Goal: Check status: Check status

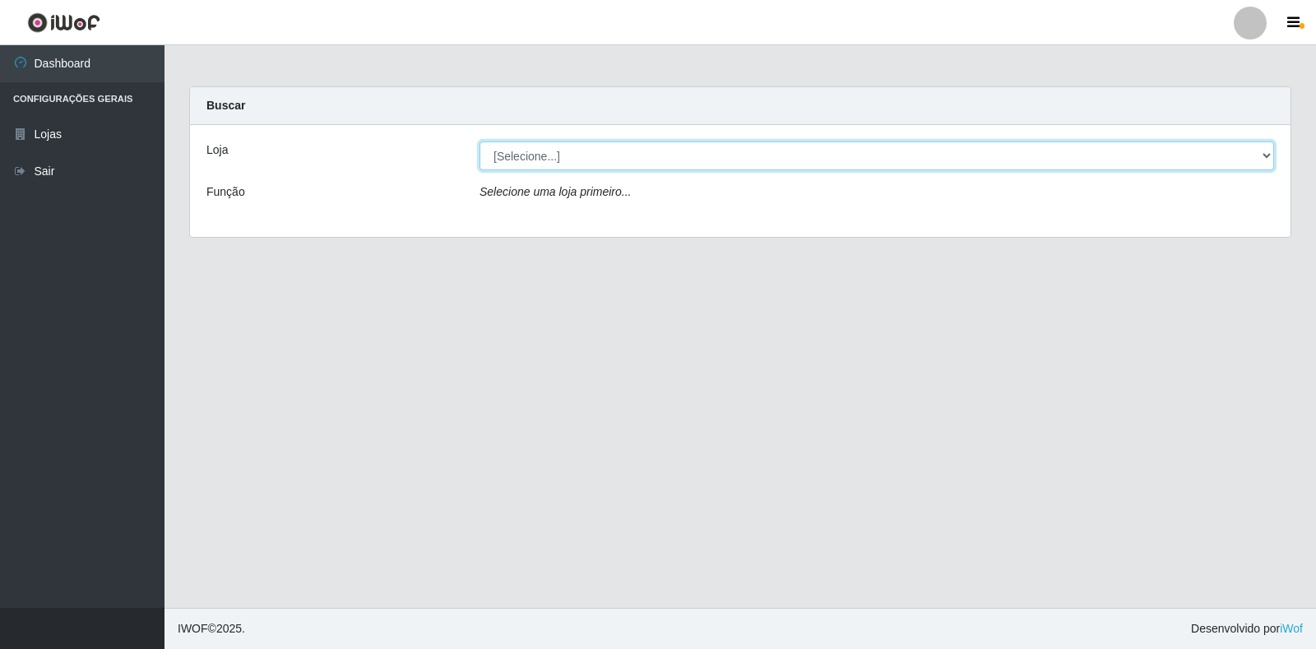
click at [558, 162] on select "[Selecione...] Extrabom - Loja 18 Goiabeiras" at bounding box center [877, 156] width 795 height 29
select select "501"
click at [480, 142] on select "[Selecione...] Extrabom - Loja 18 Goiabeiras" at bounding box center [877, 156] width 795 height 29
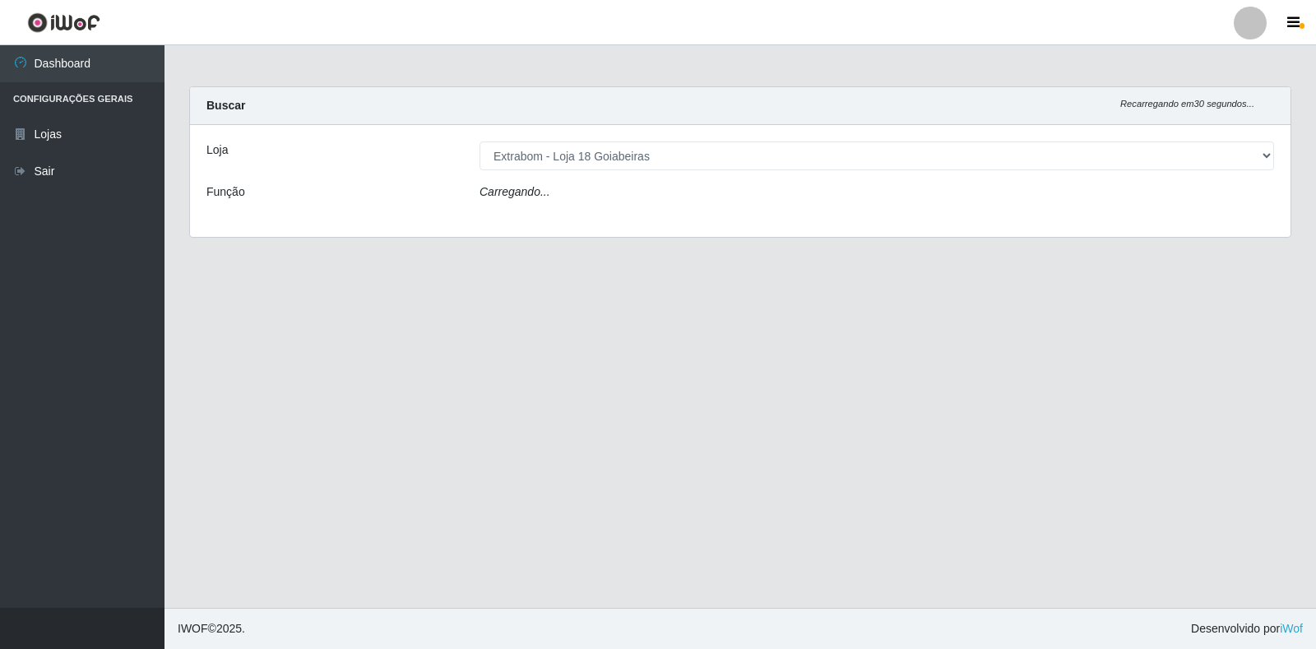
click at [587, 190] on div "Carregando..." at bounding box center [877, 195] width 820 height 24
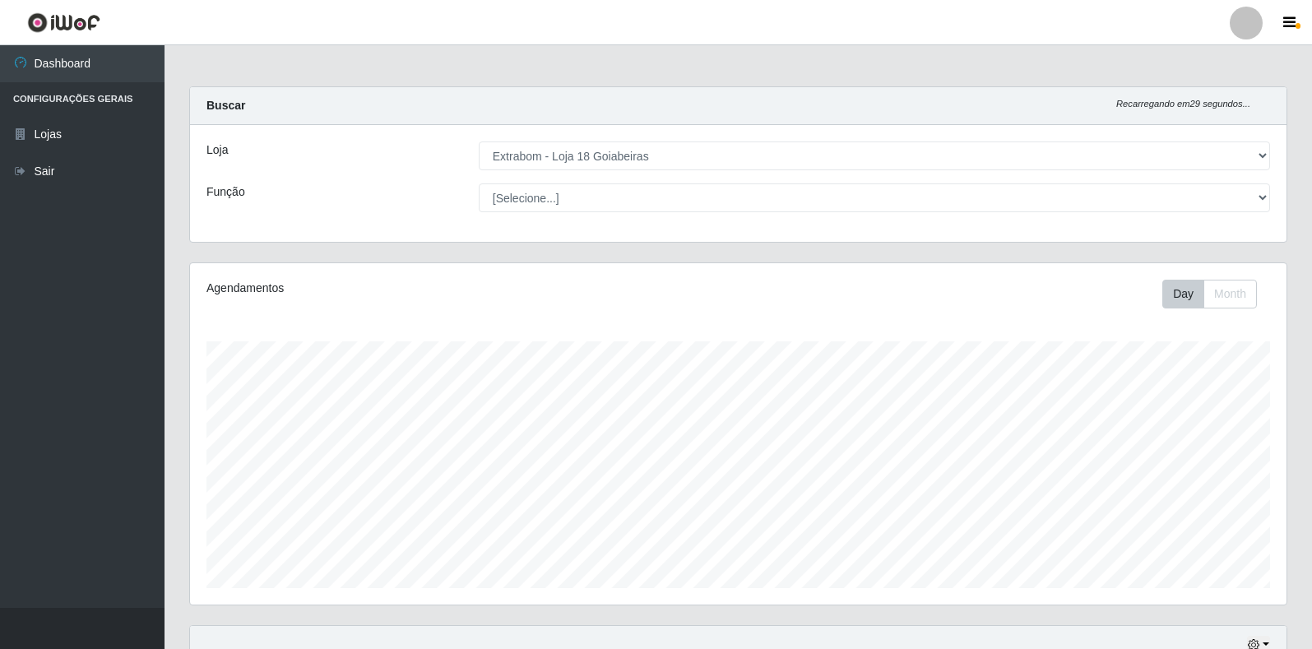
scroll to position [341, 1097]
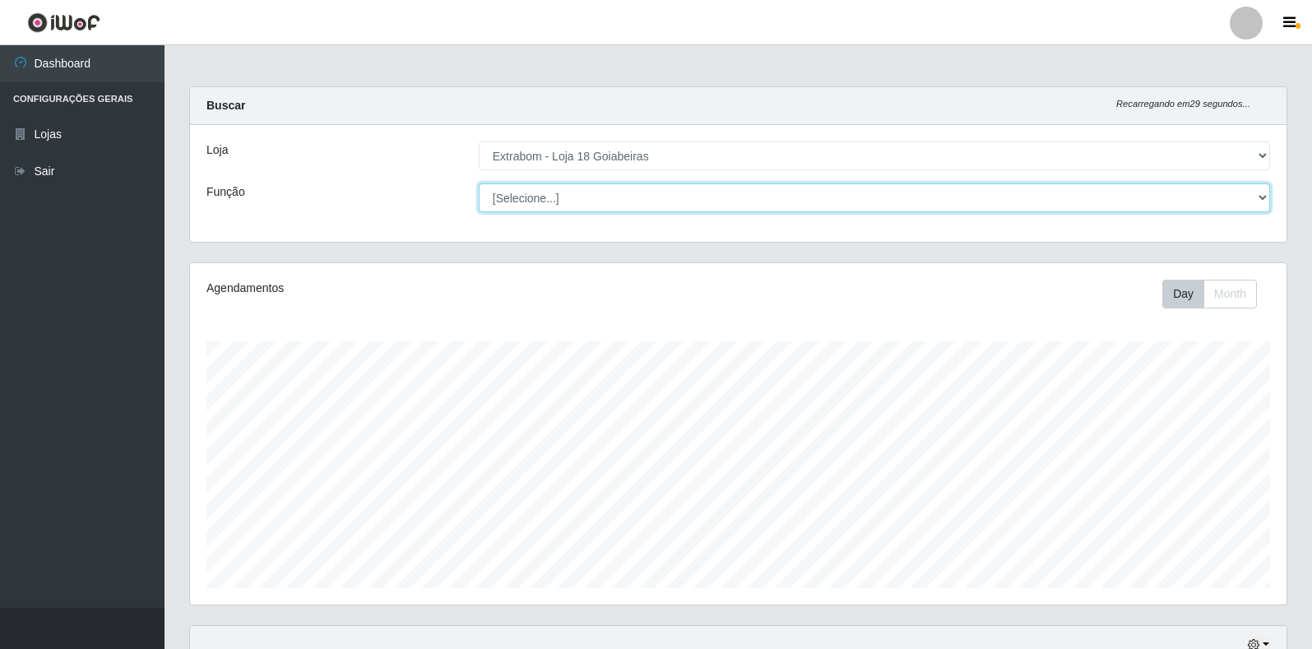
click at [573, 202] on select "[Selecione...] ATENDENTE DE E-COMMERCE ATENDENTE DE E-COMMERCE + ATENDENTE DE E…" at bounding box center [875, 197] width 792 height 29
select select "153"
click at [479, 183] on select "[Selecione...] ATENDENTE DE E-COMMERCE ATENDENTE DE E-COMMERCE + ATENDENTE DE E…" at bounding box center [875, 197] width 792 height 29
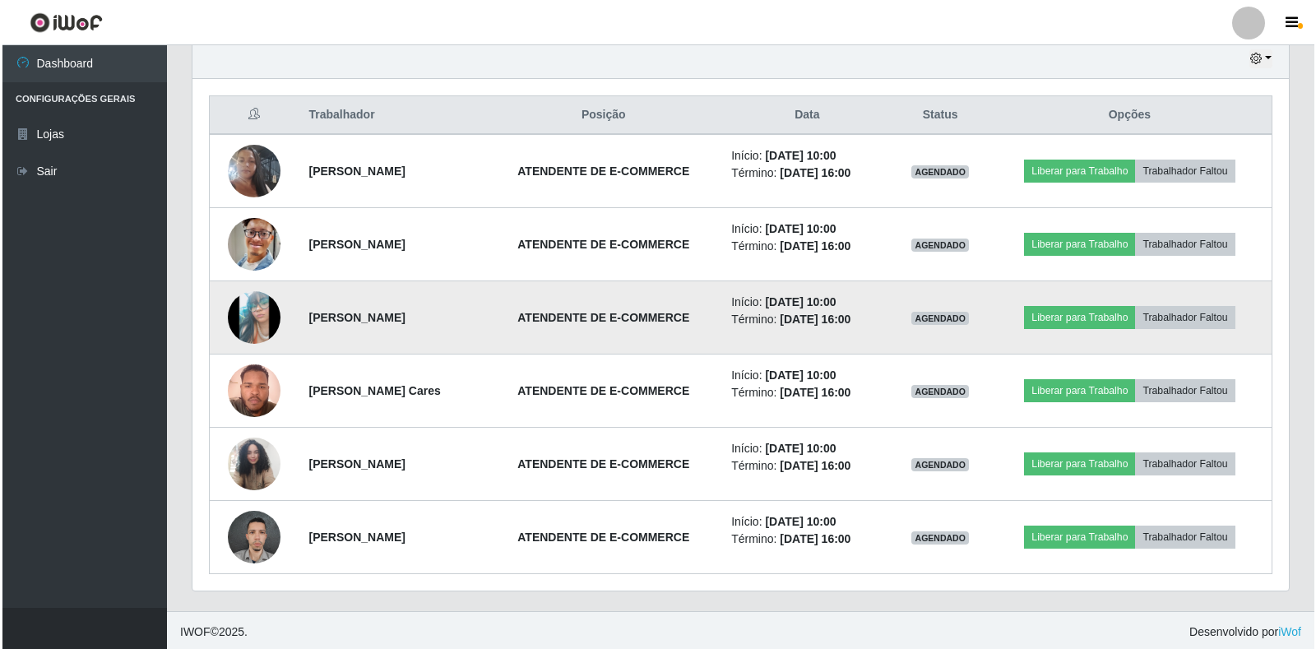
scroll to position [590, 0]
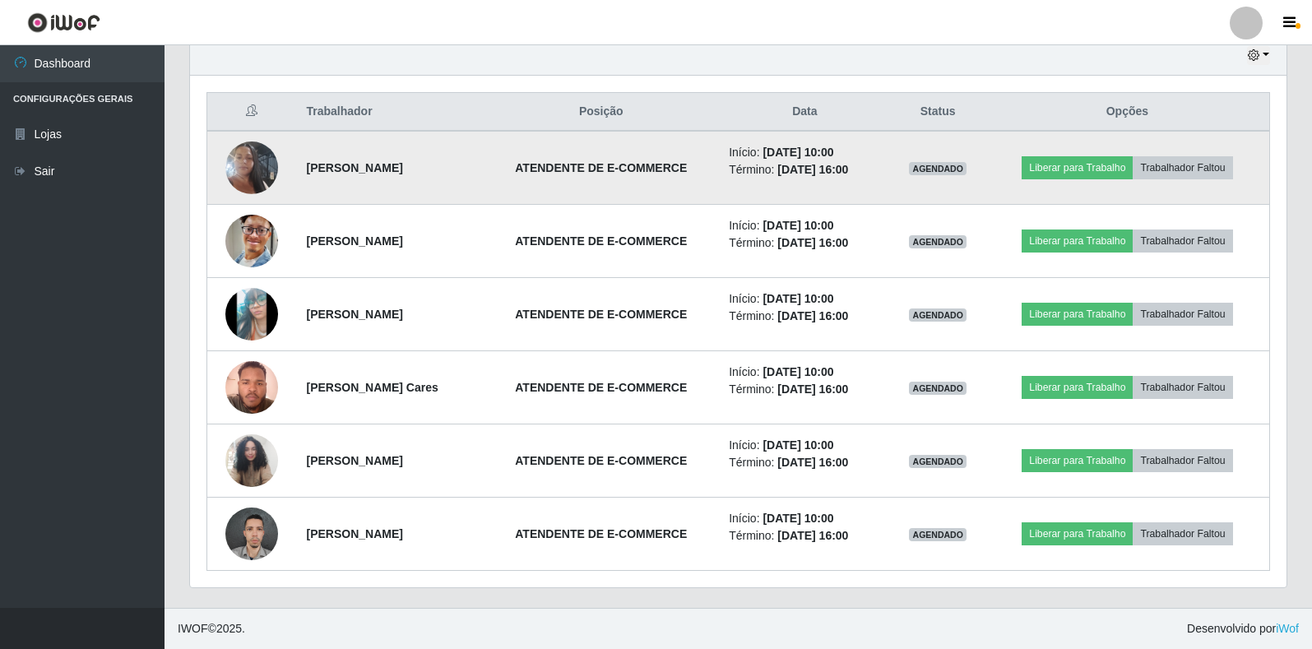
drag, startPoint x: 228, startPoint y: 163, endPoint x: 228, endPoint y: 146, distance: 16.5
drag, startPoint x: 228, startPoint y: 146, endPoint x: 248, endPoint y: 143, distance: 20.0
click at [248, 143] on img at bounding box center [251, 168] width 53 height 94
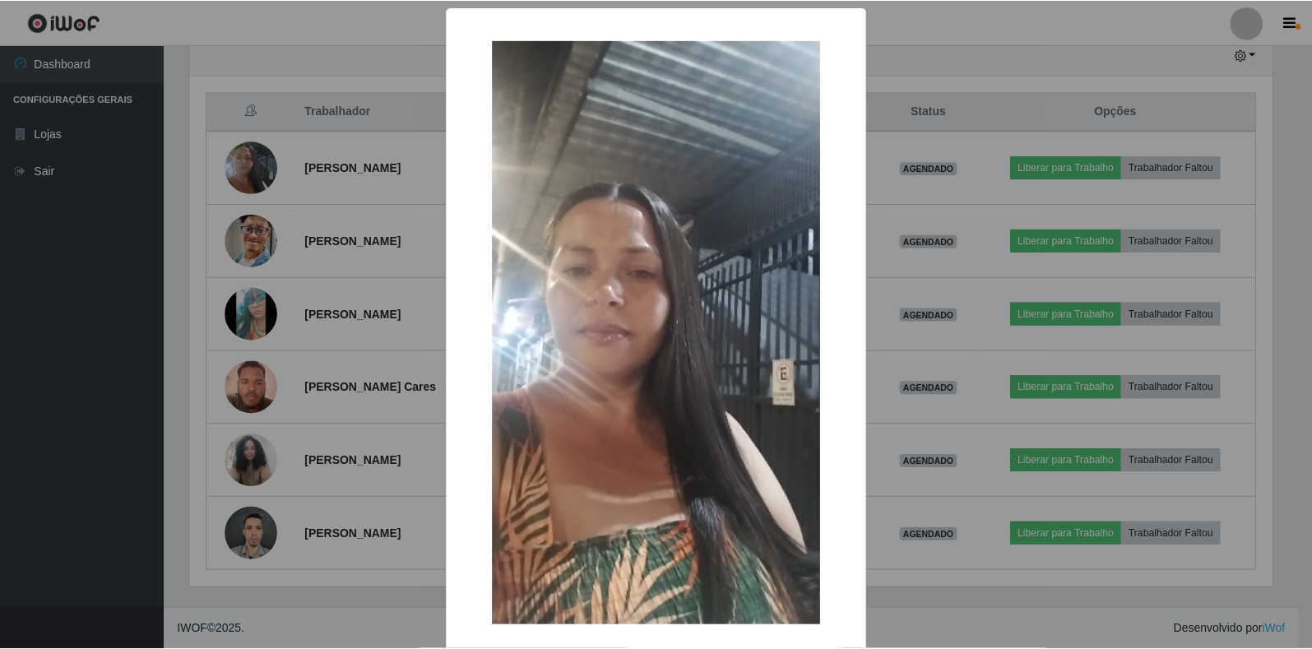
scroll to position [341, 1087]
drag, startPoint x: 263, startPoint y: 152, endPoint x: 845, endPoint y: 347, distance: 613.5
drag, startPoint x: 410, startPoint y: 356, endPoint x: 474, endPoint y: 202, distance: 166.7
click at [474, 197] on div "×" at bounding box center [658, 333] width 388 height 618
drag, startPoint x: 189, startPoint y: 328, endPoint x: 172, endPoint y: 325, distance: 17.6
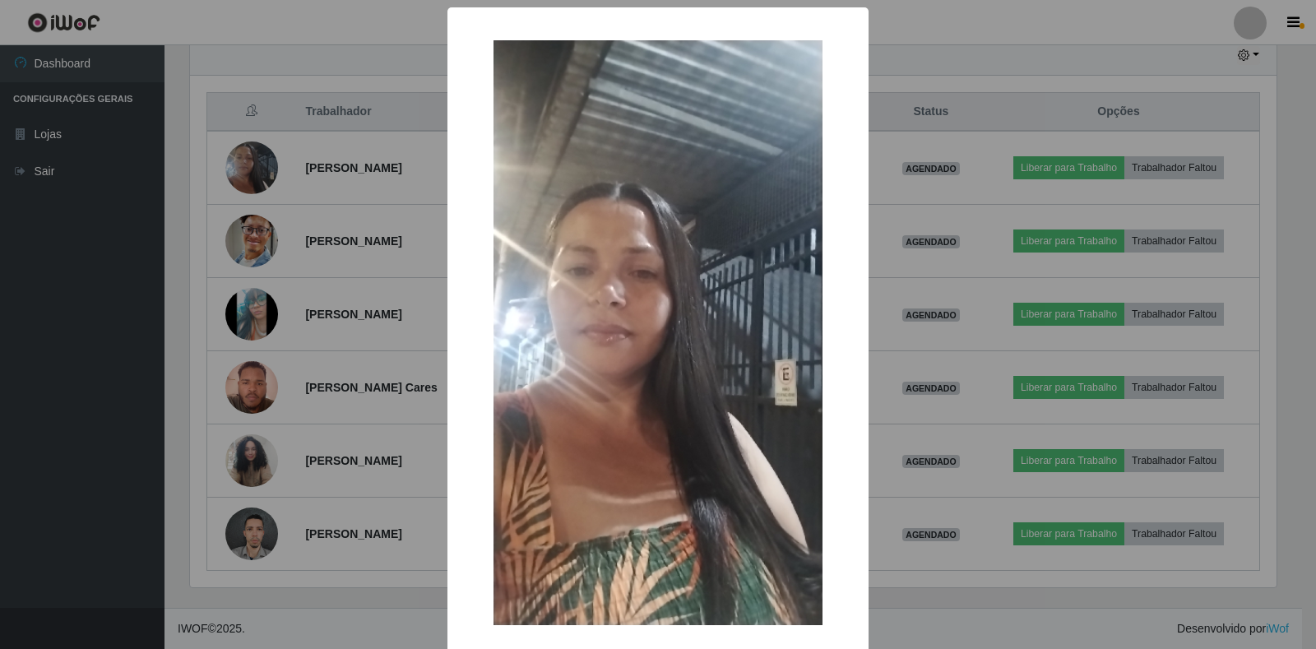
click at [179, 327] on div "× OK Cancel" at bounding box center [658, 324] width 1316 height 649
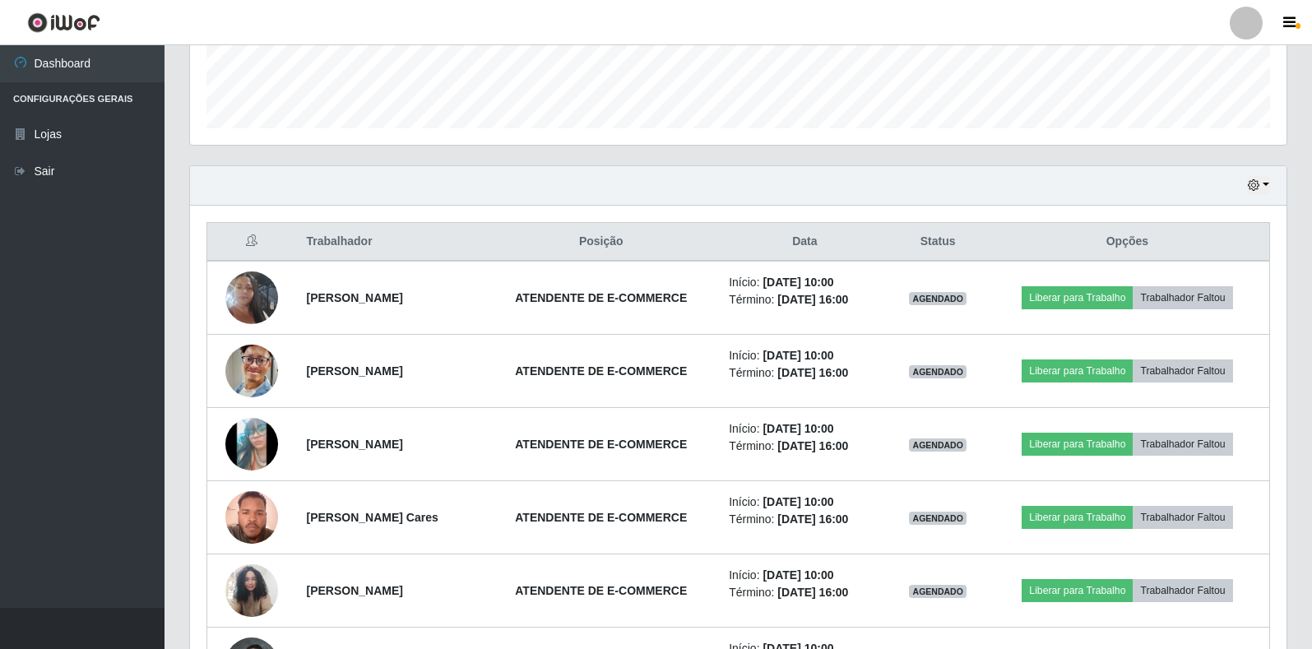
scroll to position [508, 0]
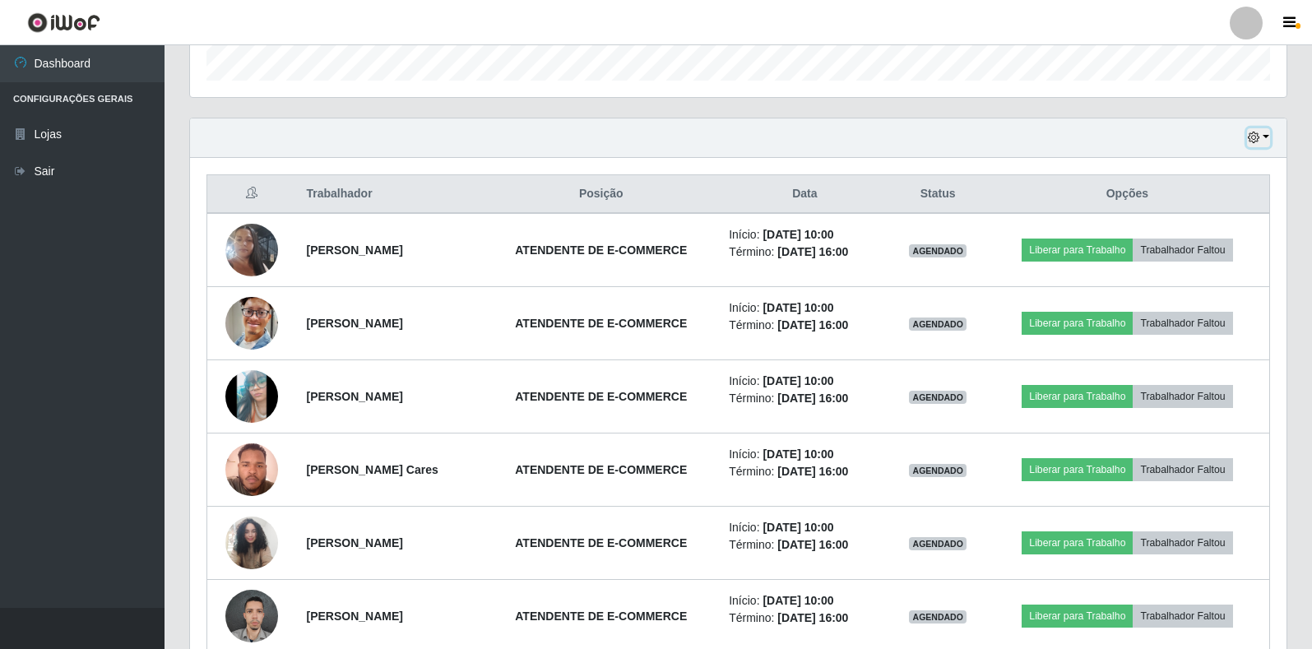
drag, startPoint x: 1259, startPoint y: 140, endPoint x: 1242, endPoint y: 147, distance: 18.8
click at [1258, 140] on icon "button" at bounding box center [1254, 138] width 12 height 12
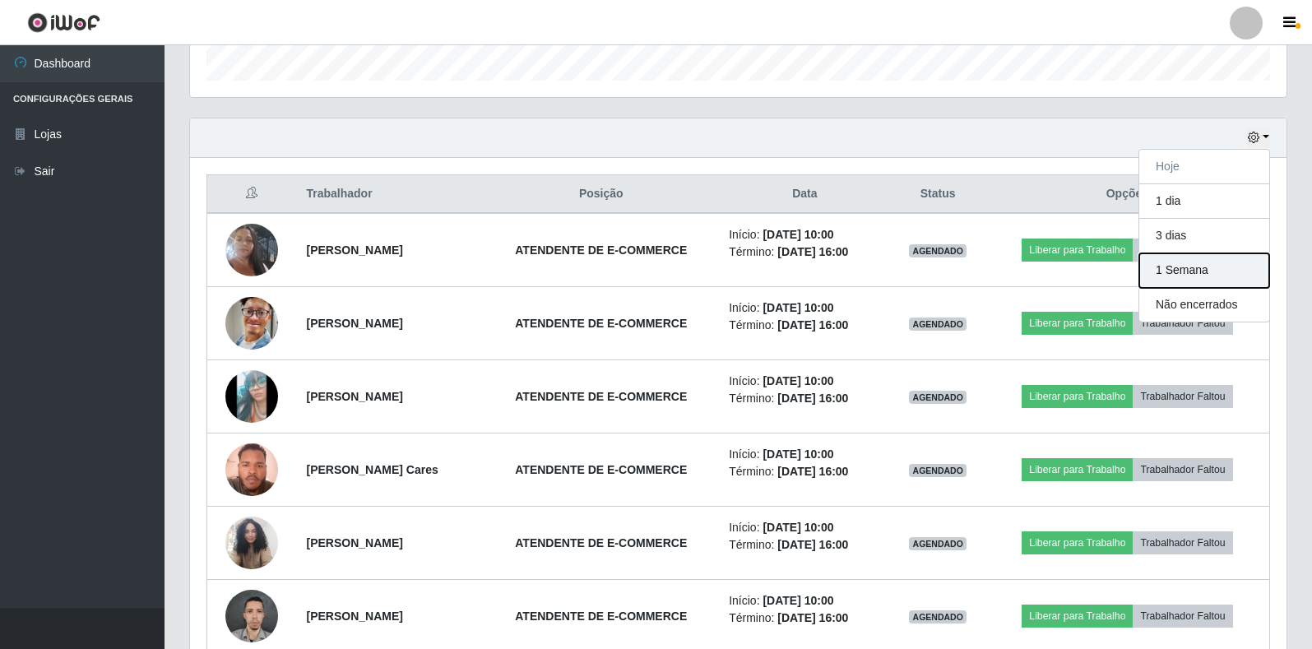
drag, startPoint x: 1181, startPoint y: 269, endPoint x: 1172, endPoint y: 264, distance: 9.6
click at [1172, 264] on button "1 Semana" at bounding box center [1205, 270] width 130 height 35
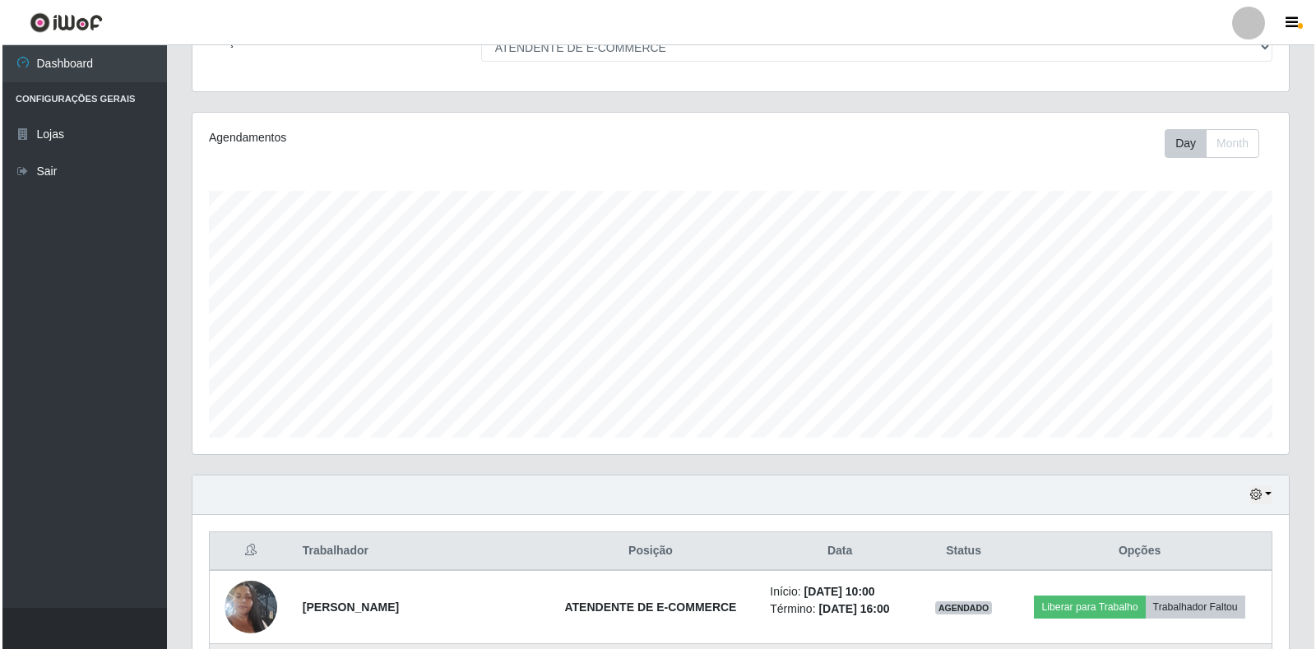
scroll to position [590, 0]
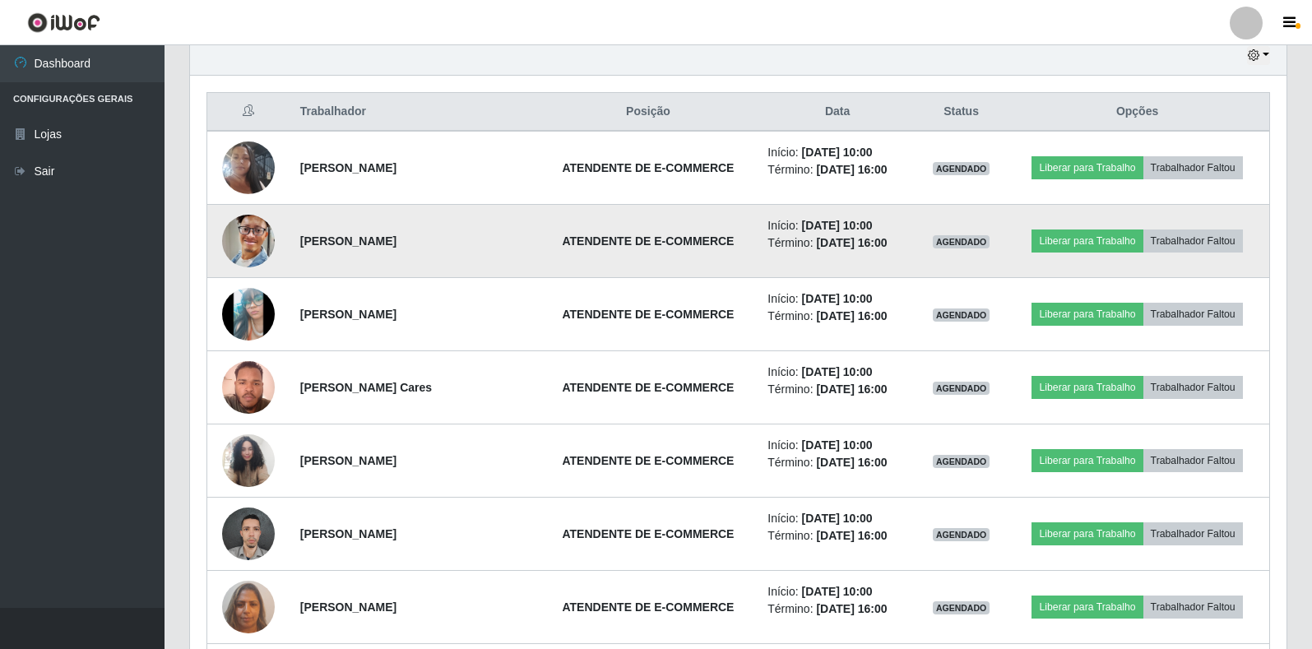
click at [257, 237] on img at bounding box center [248, 241] width 53 height 94
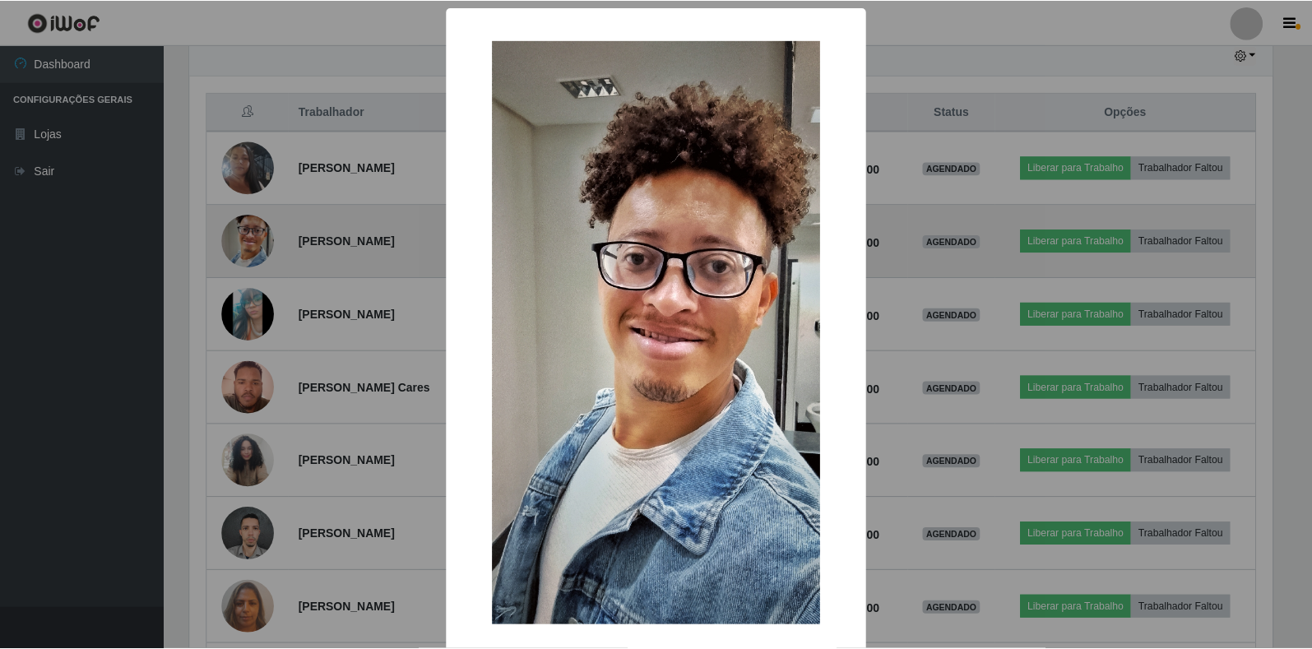
scroll to position [341, 1087]
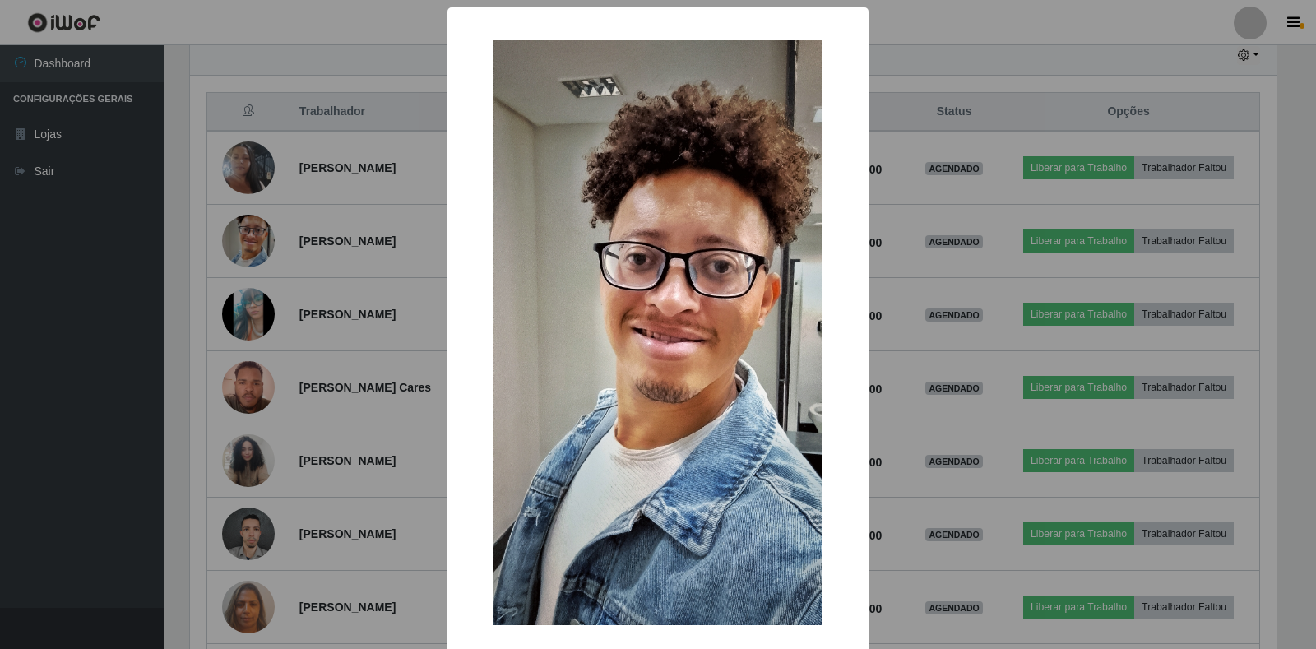
click at [253, 252] on div "× OK Cancel" at bounding box center [658, 324] width 1316 height 649
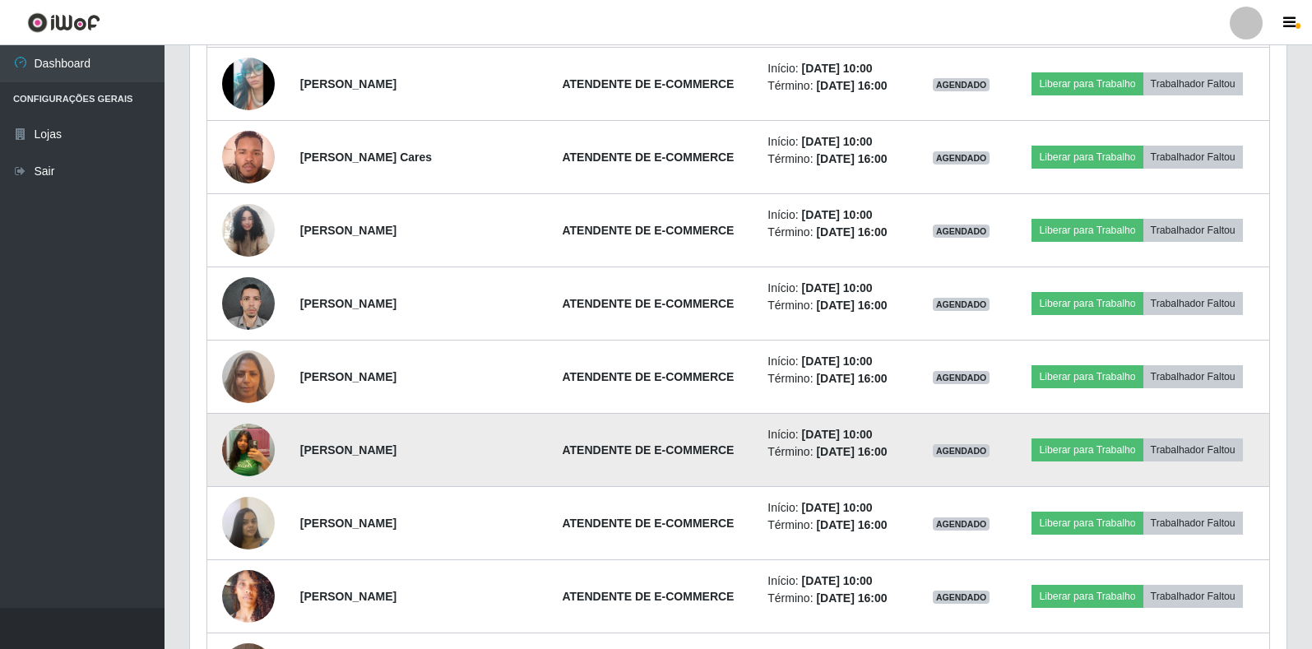
scroll to position [837, 0]
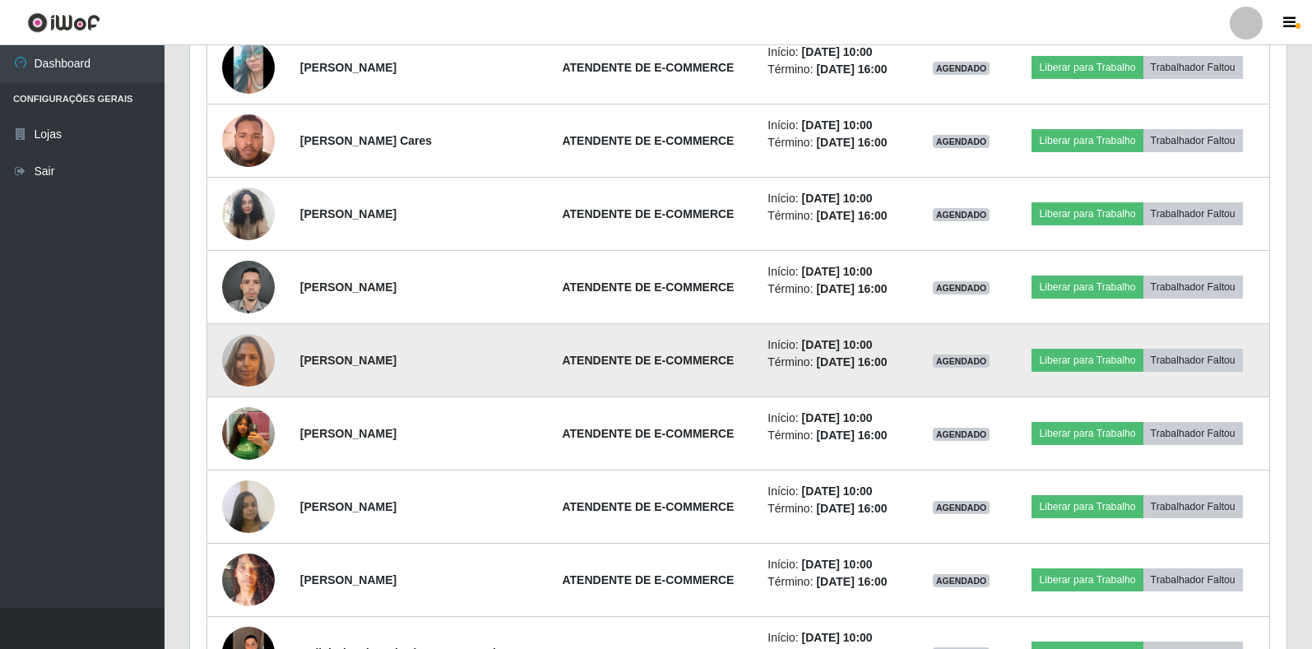
click at [251, 363] on img at bounding box center [248, 360] width 53 height 70
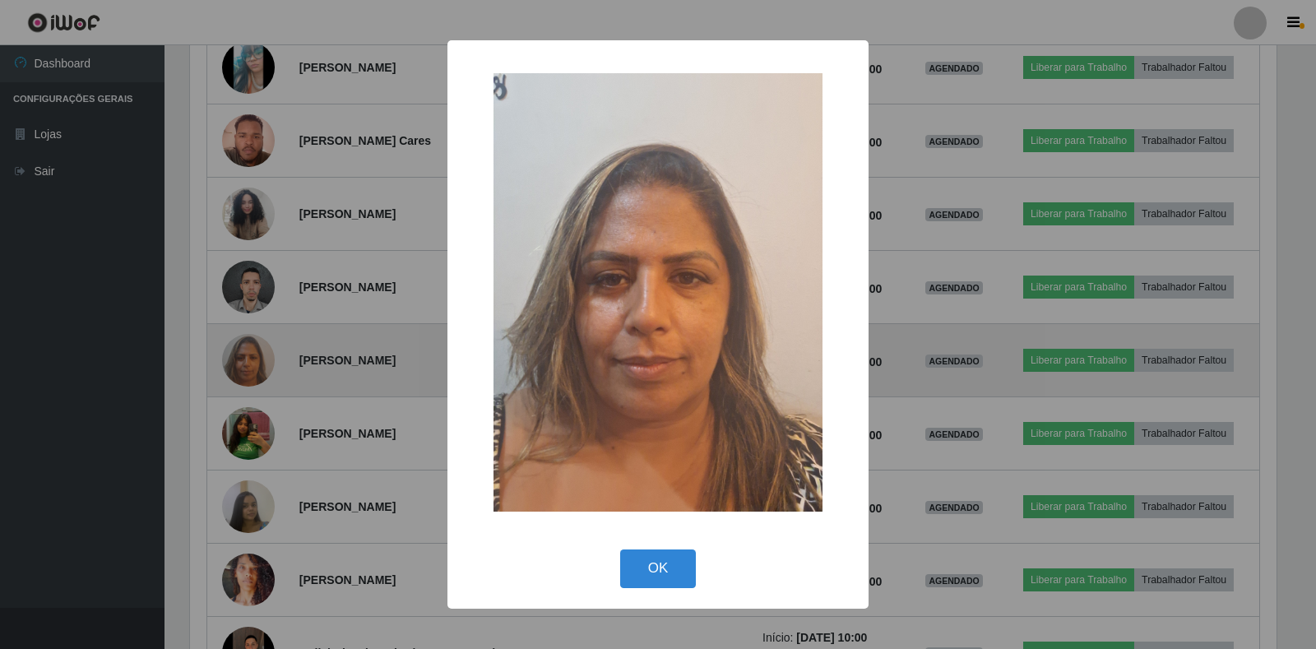
click at [253, 359] on div "× OK Cancel" at bounding box center [658, 324] width 1316 height 649
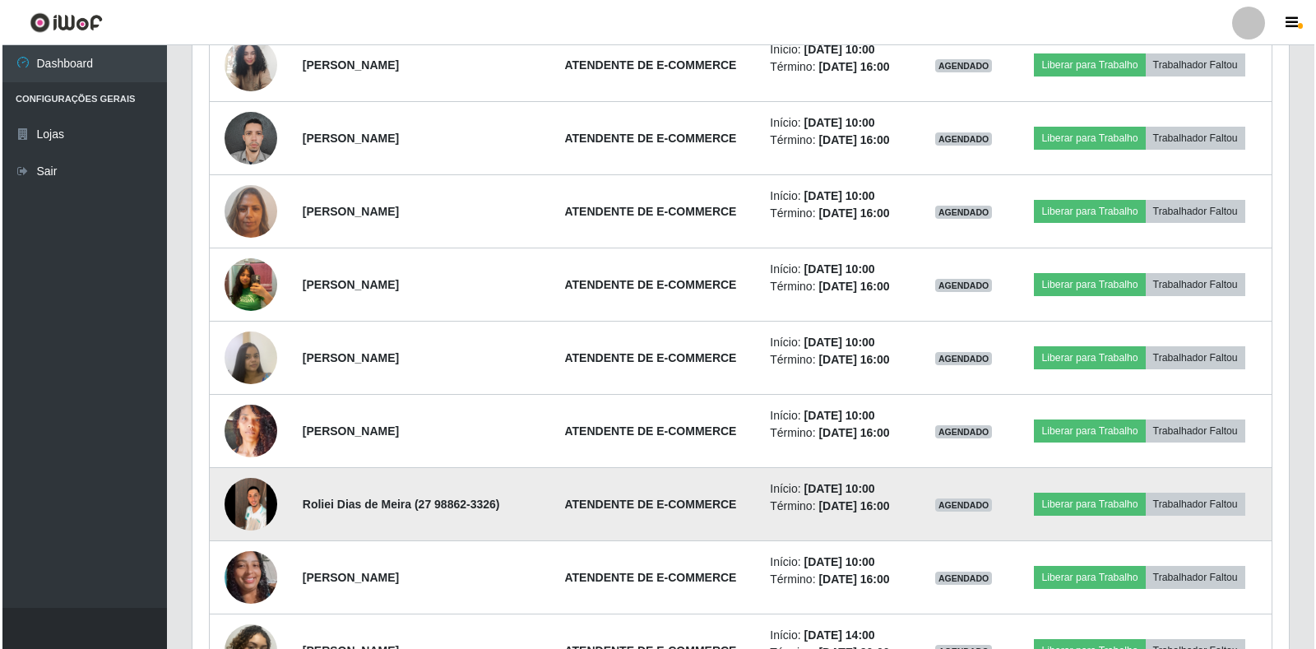
scroll to position [1001, 0]
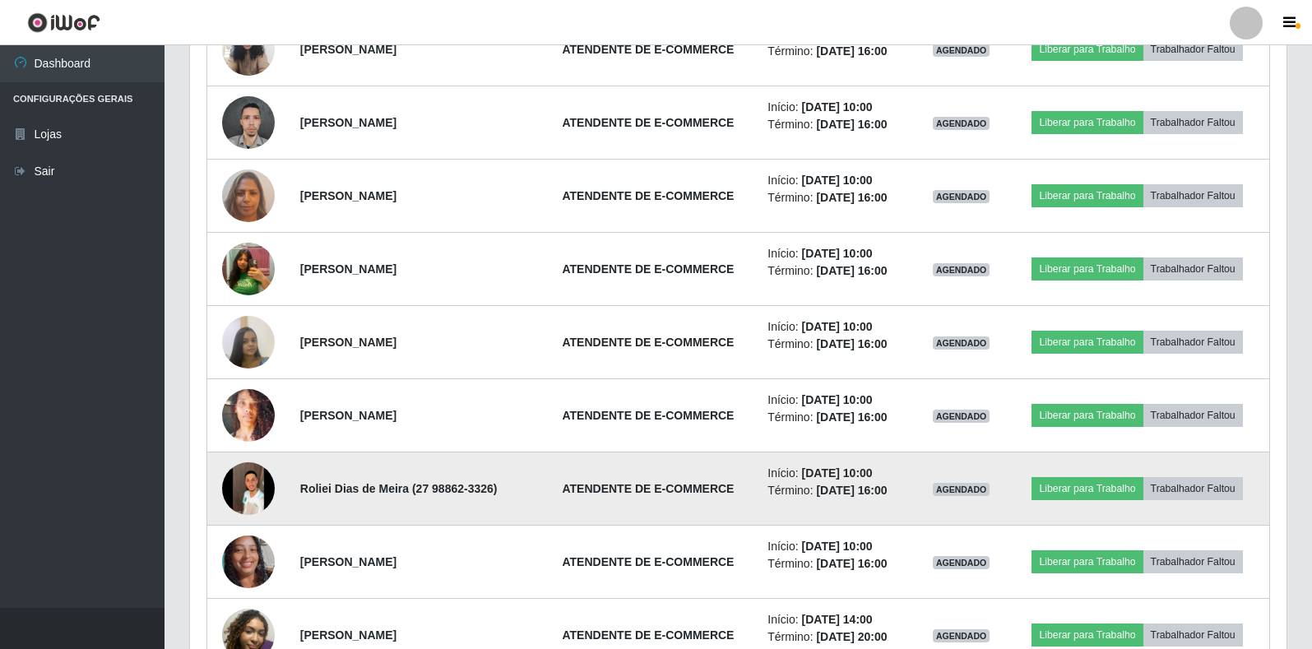
click at [252, 481] on img at bounding box center [248, 488] width 53 height 117
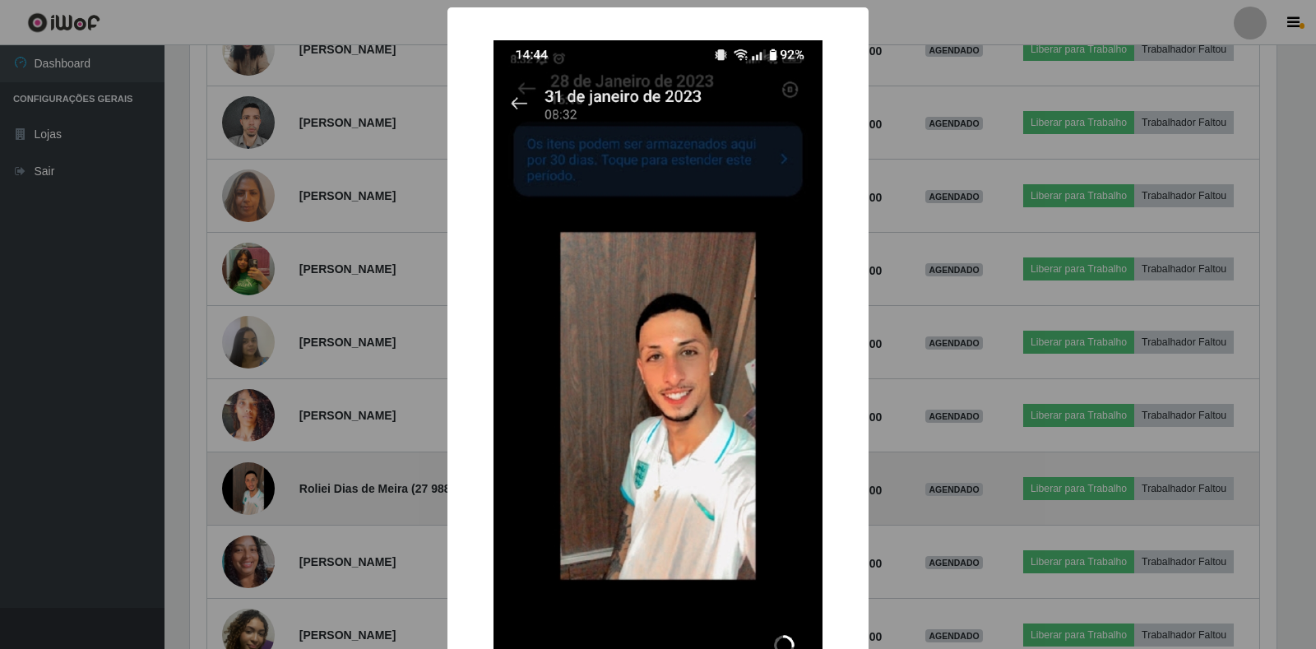
click at [252, 481] on div "× OK Cancel" at bounding box center [658, 324] width 1316 height 649
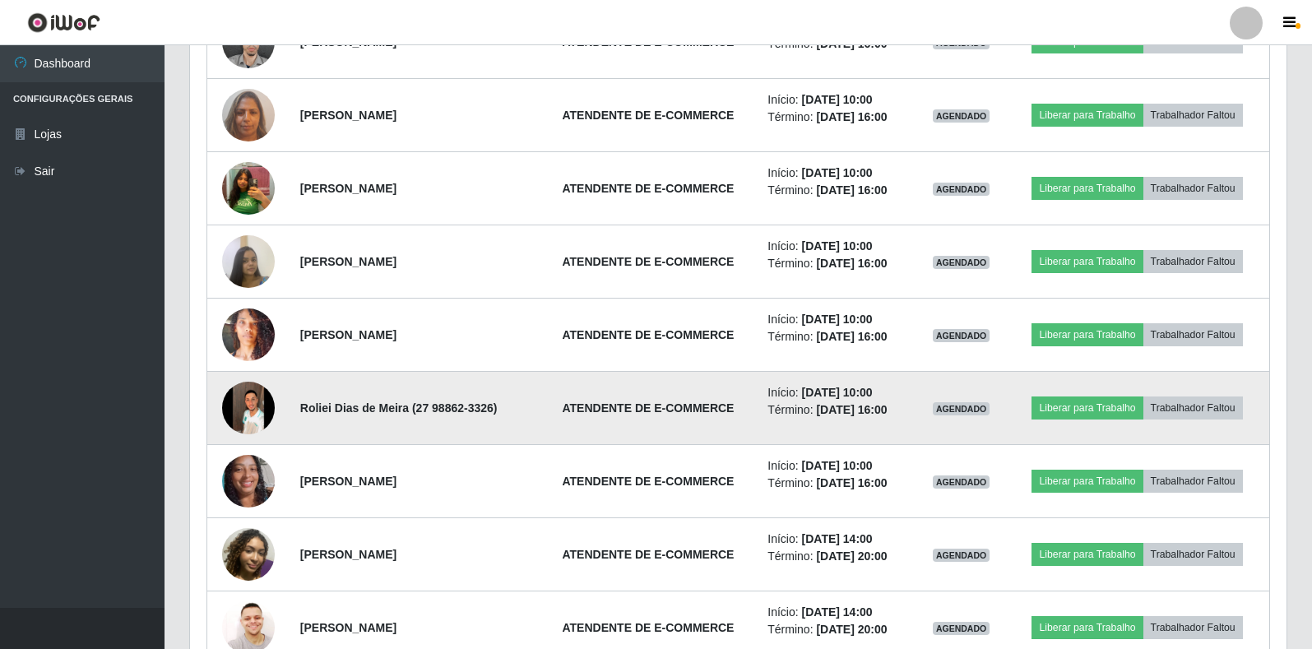
scroll to position [1166, 0]
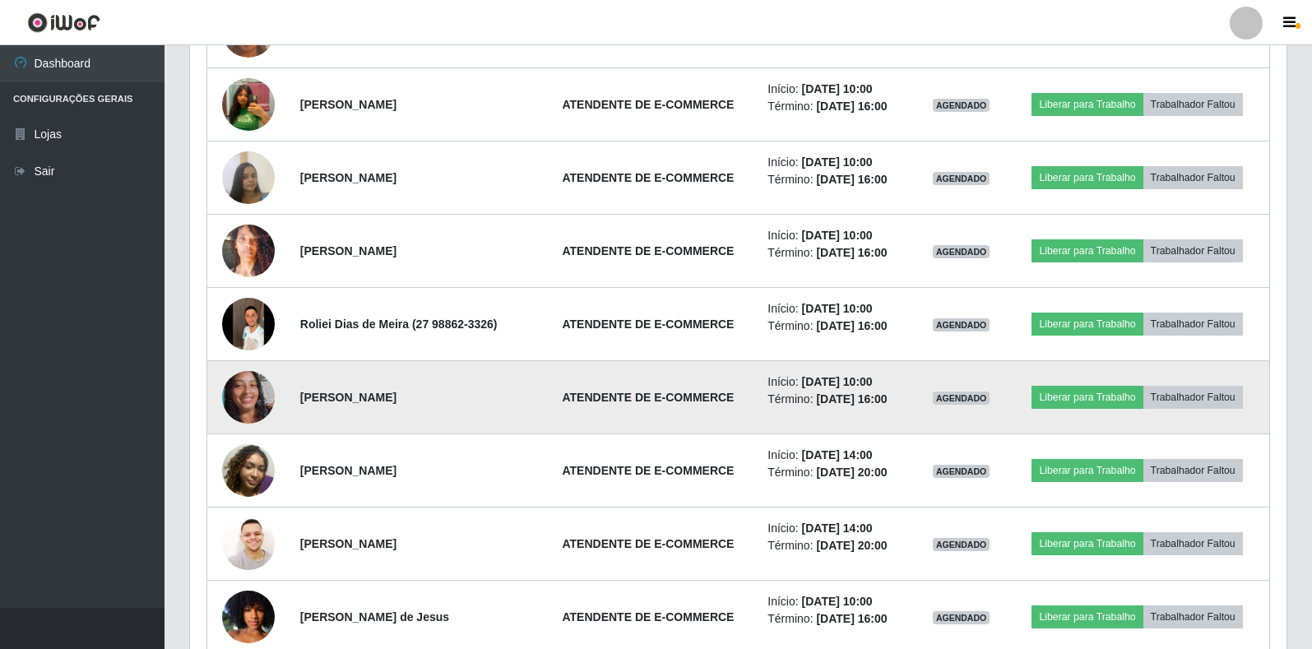
click at [258, 404] on img at bounding box center [248, 397] width 53 height 117
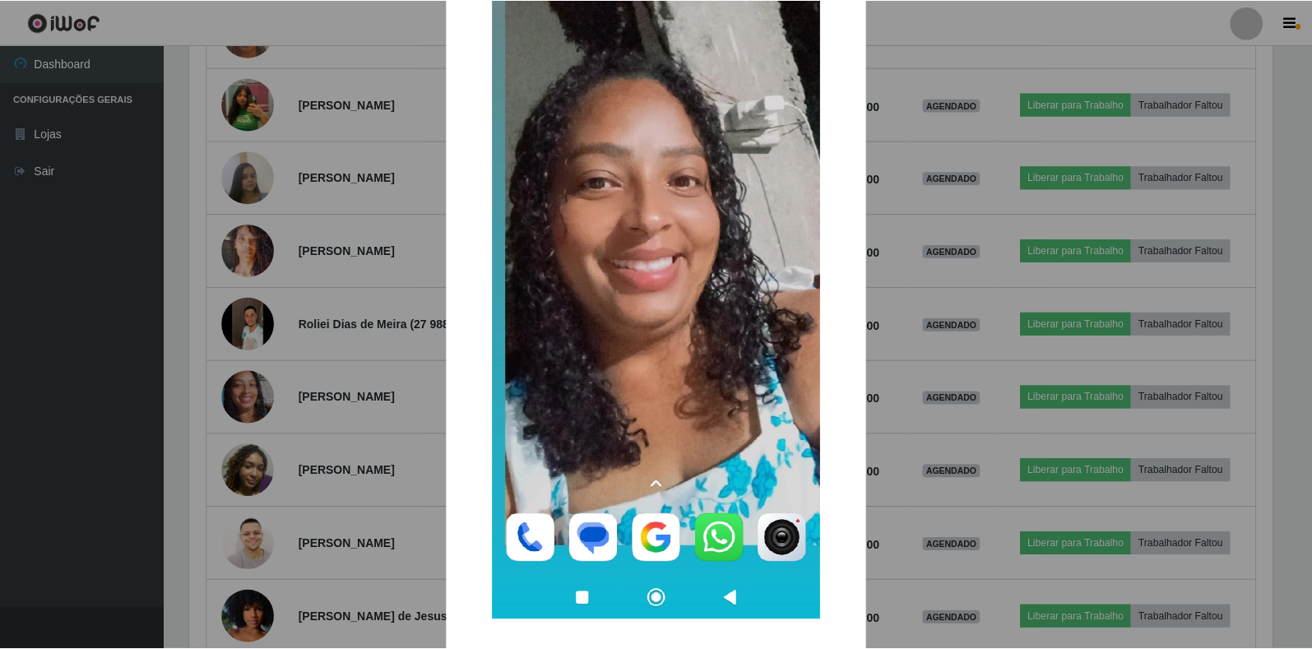
scroll to position [62, 0]
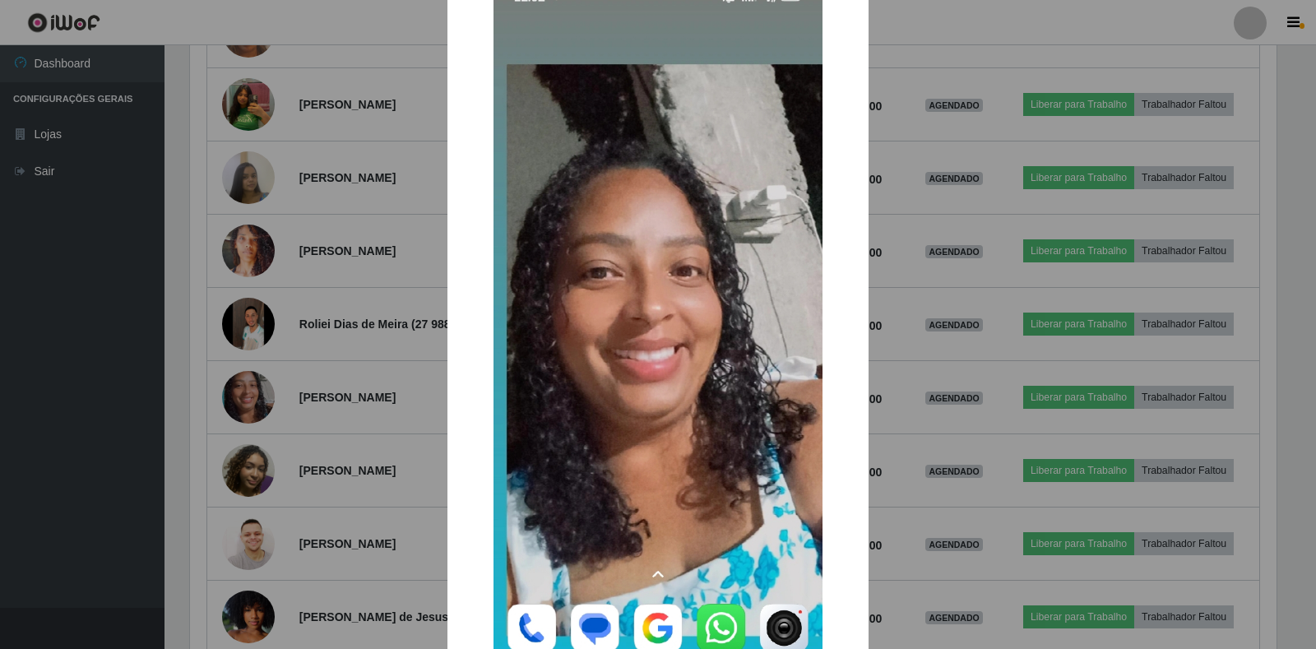
click at [287, 362] on div "× OK Cancel" at bounding box center [658, 324] width 1316 height 649
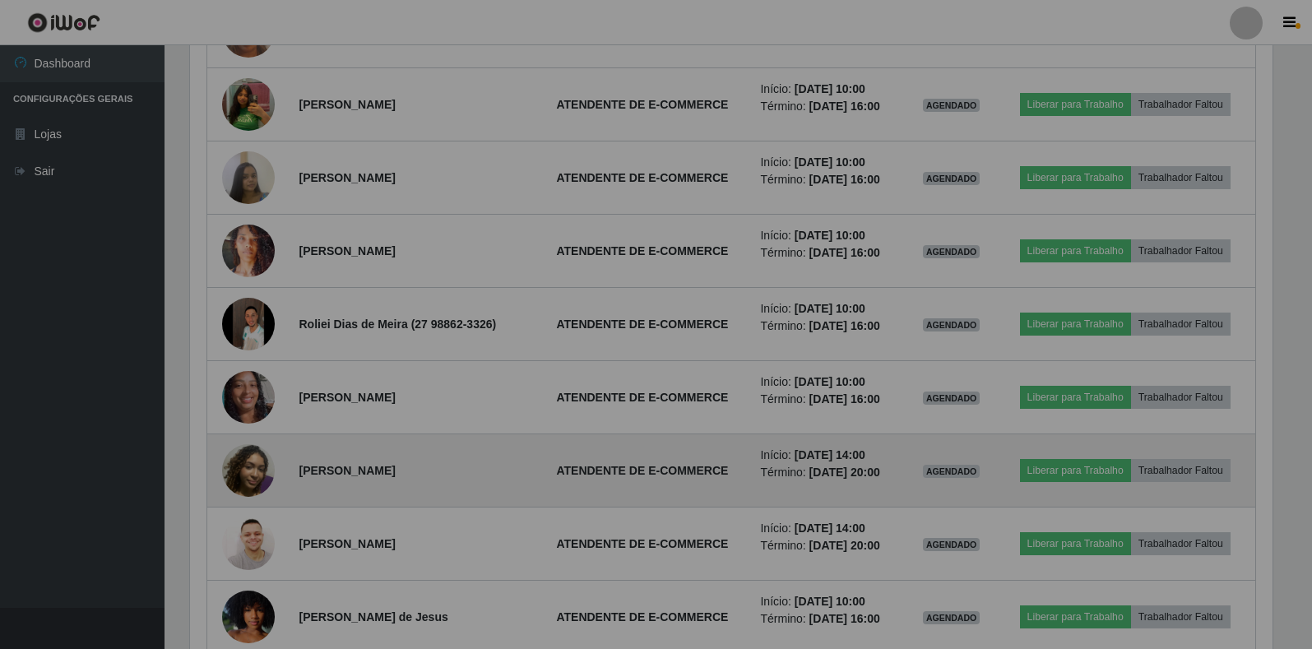
scroll to position [0, 0]
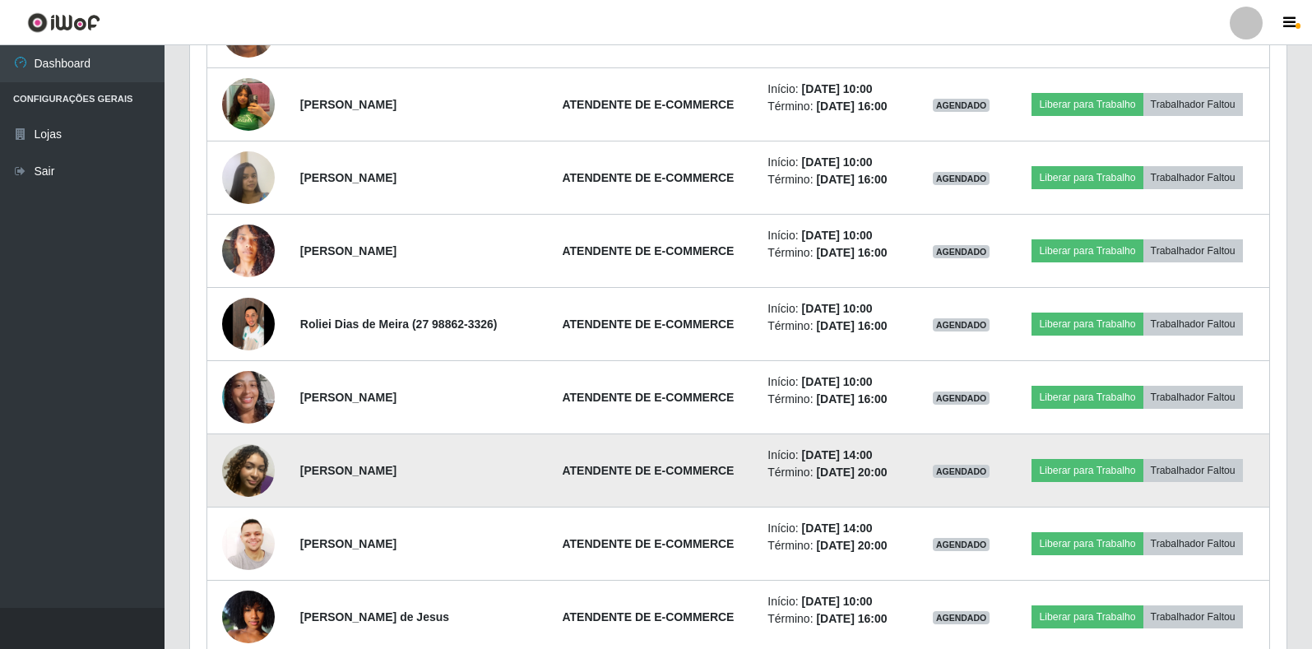
click at [243, 469] on img at bounding box center [248, 470] width 53 height 53
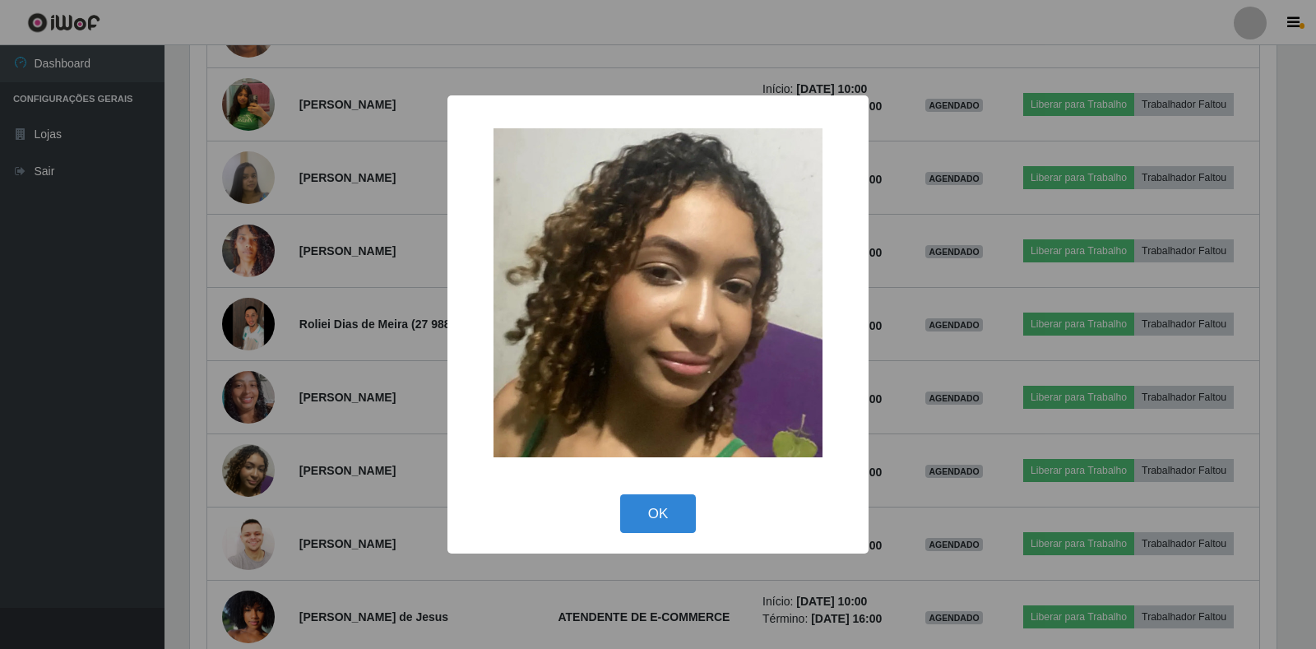
click at [360, 399] on div "× OK Cancel" at bounding box center [658, 324] width 1316 height 649
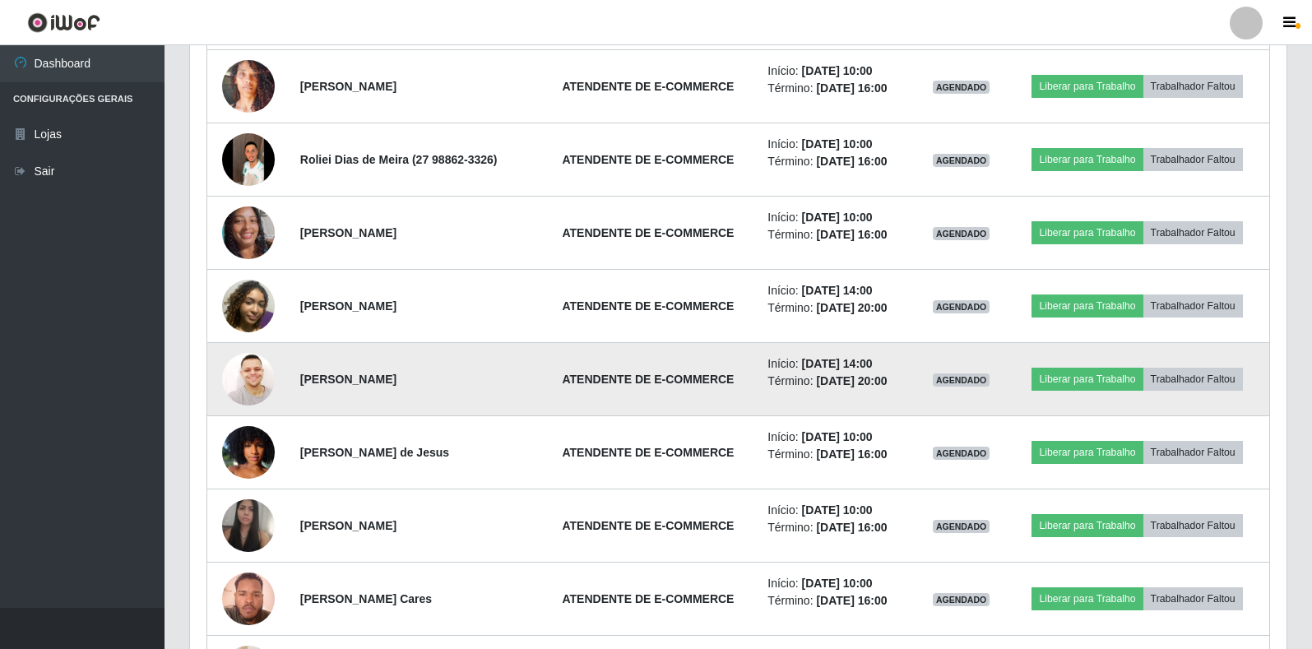
click at [244, 382] on img at bounding box center [248, 379] width 53 height 53
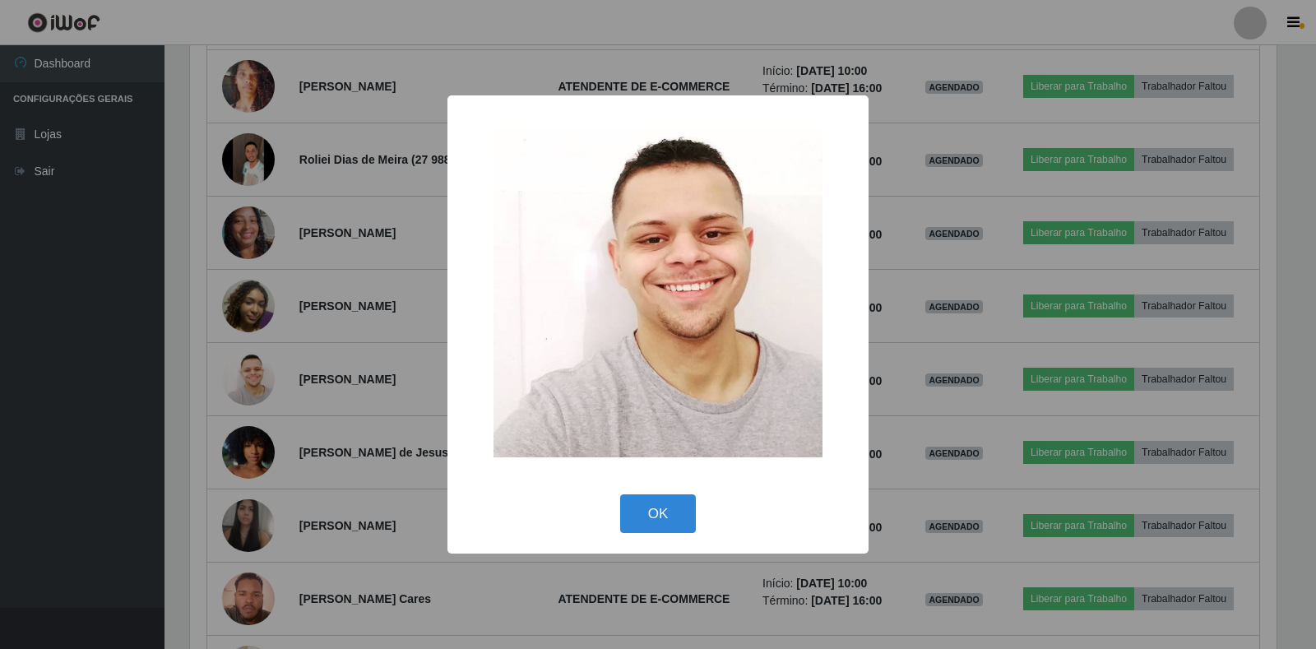
click at [276, 388] on div "× OK Cancel" at bounding box center [658, 324] width 1316 height 649
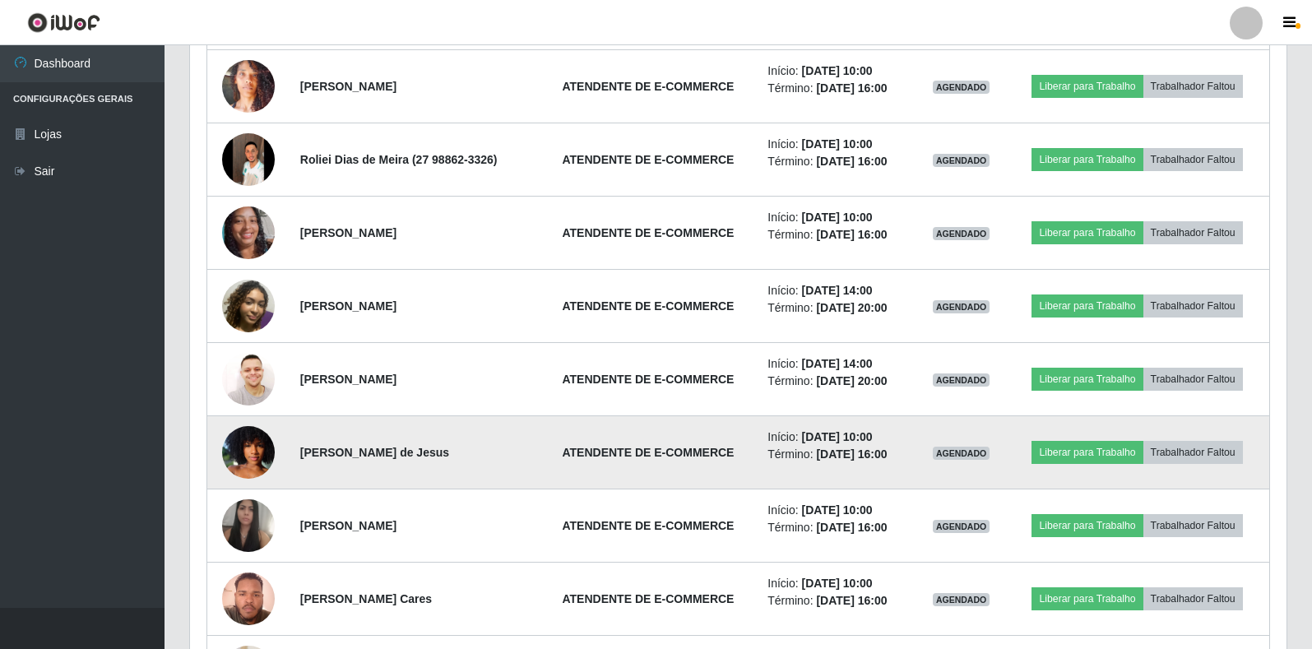
click at [250, 456] on img at bounding box center [248, 453] width 53 height 94
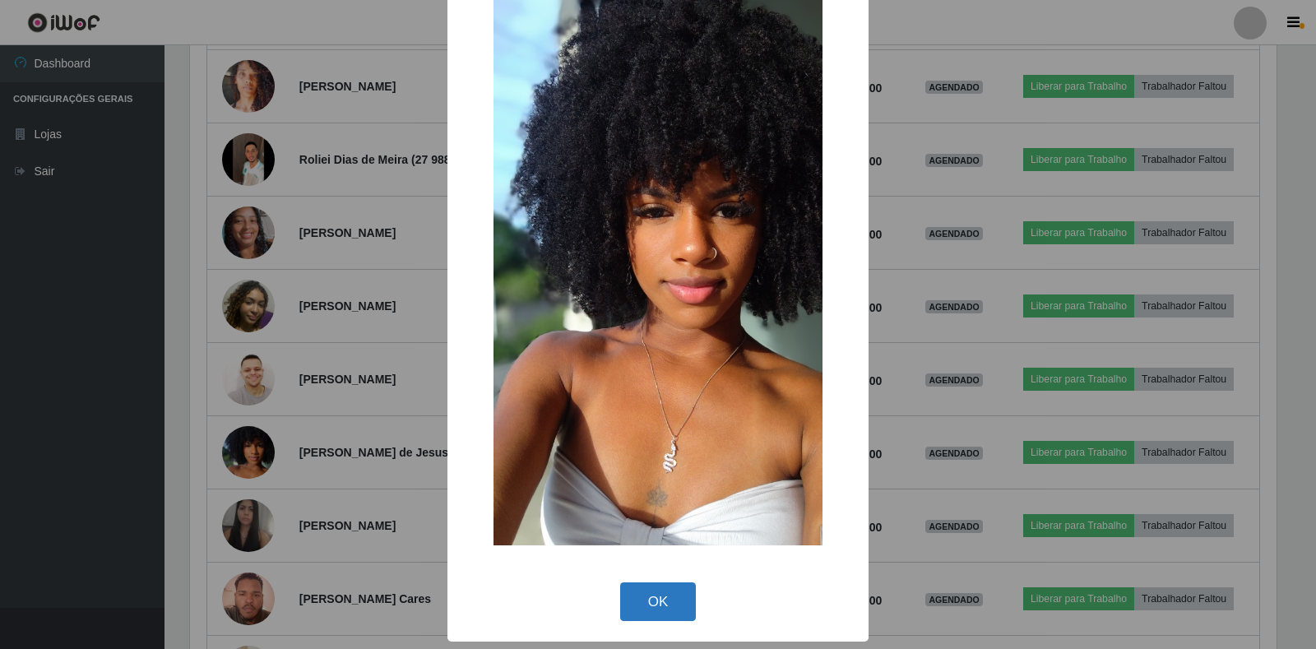
click at [639, 607] on button "OK" at bounding box center [658, 602] width 77 height 39
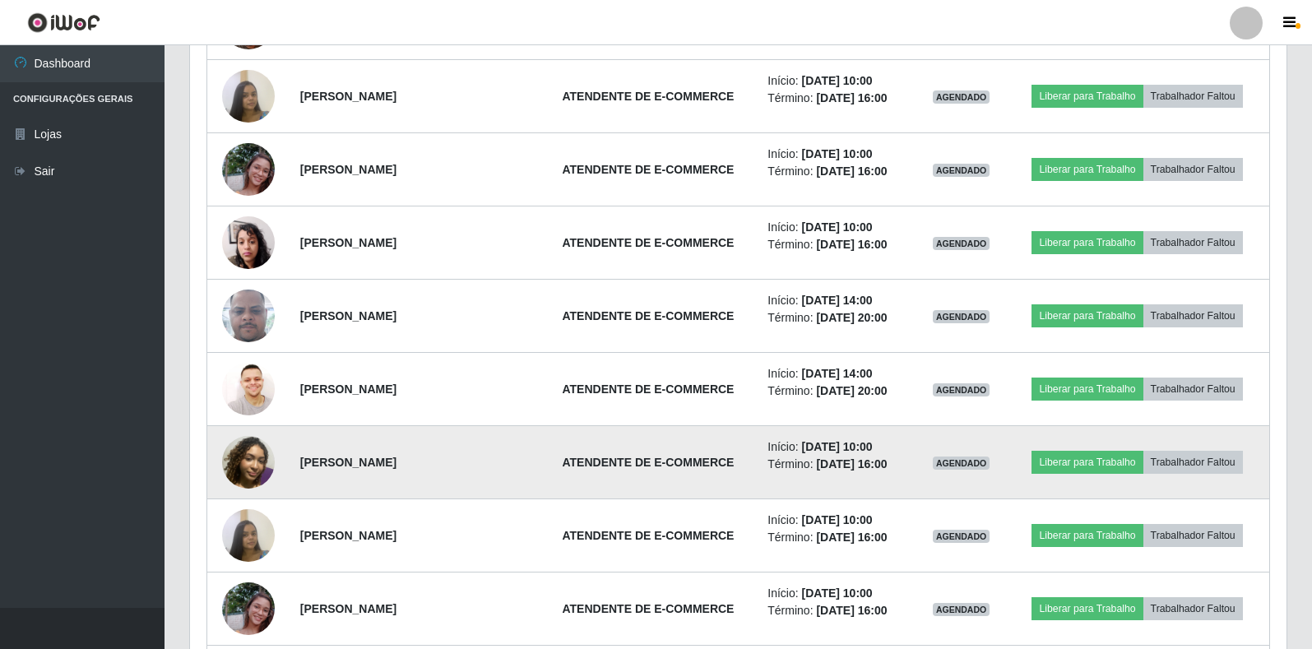
click at [249, 449] on img at bounding box center [248, 462] width 53 height 53
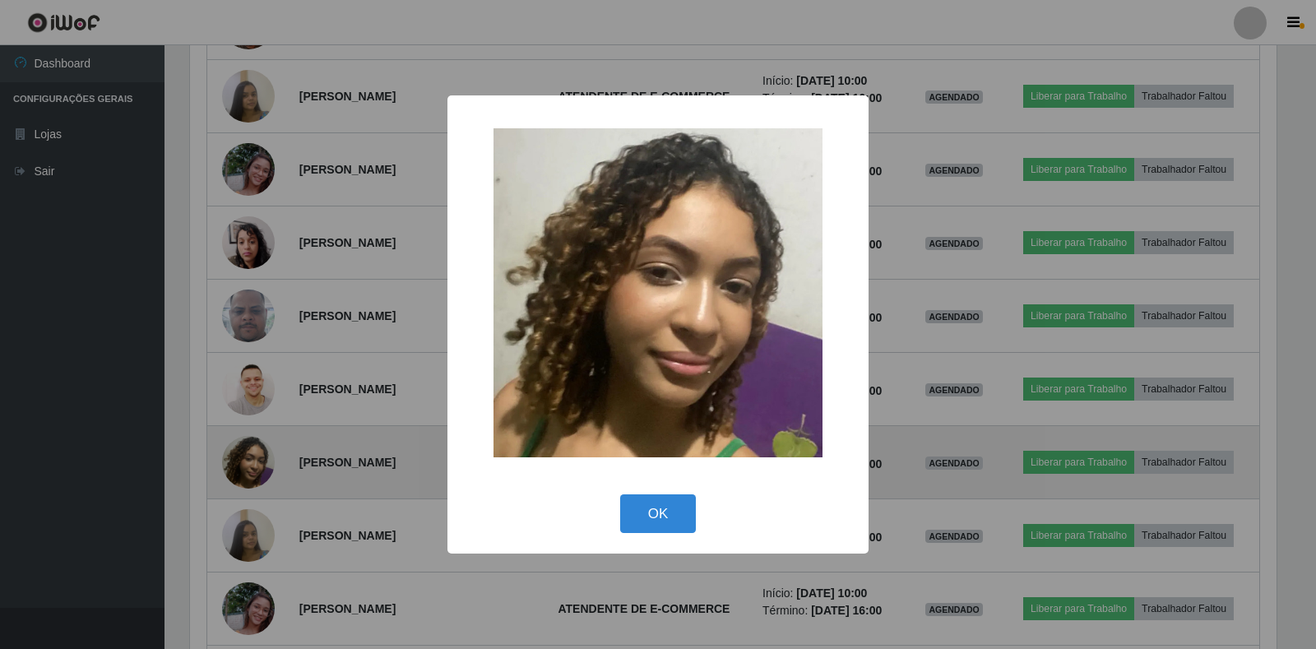
click at [249, 449] on div "× OK Cancel" at bounding box center [658, 324] width 1316 height 649
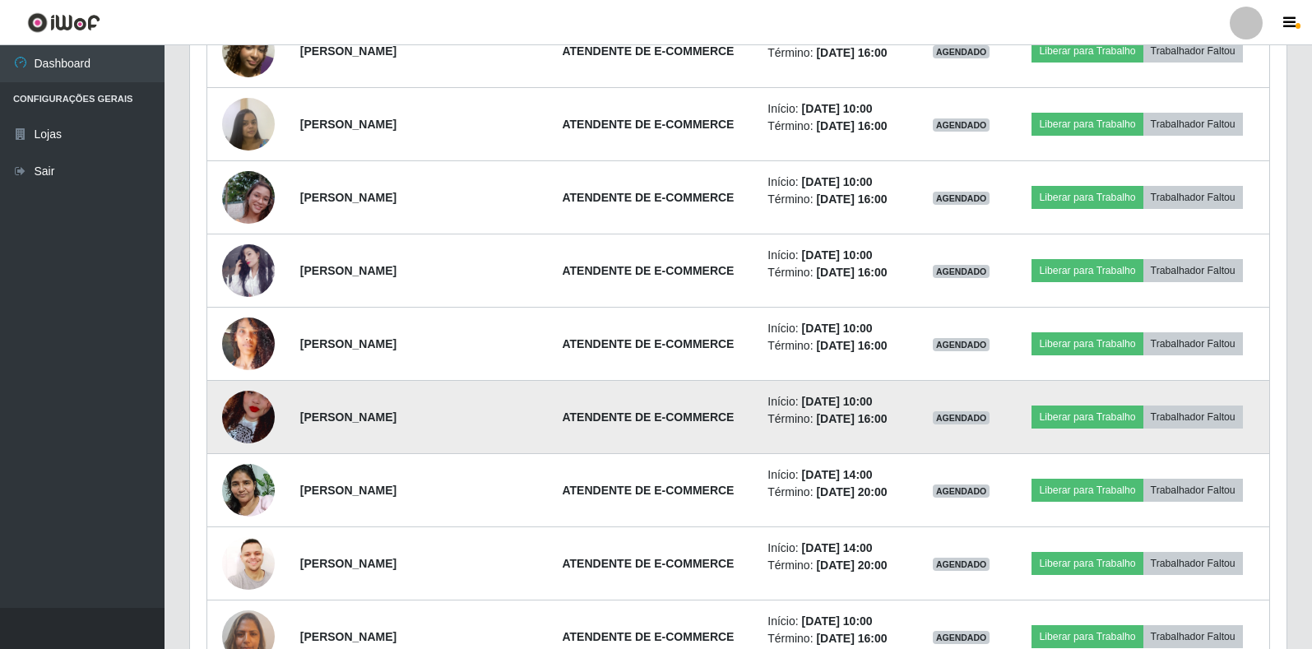
click at [234, 424] on img at bounding box center [248, 417] width 53 height 94
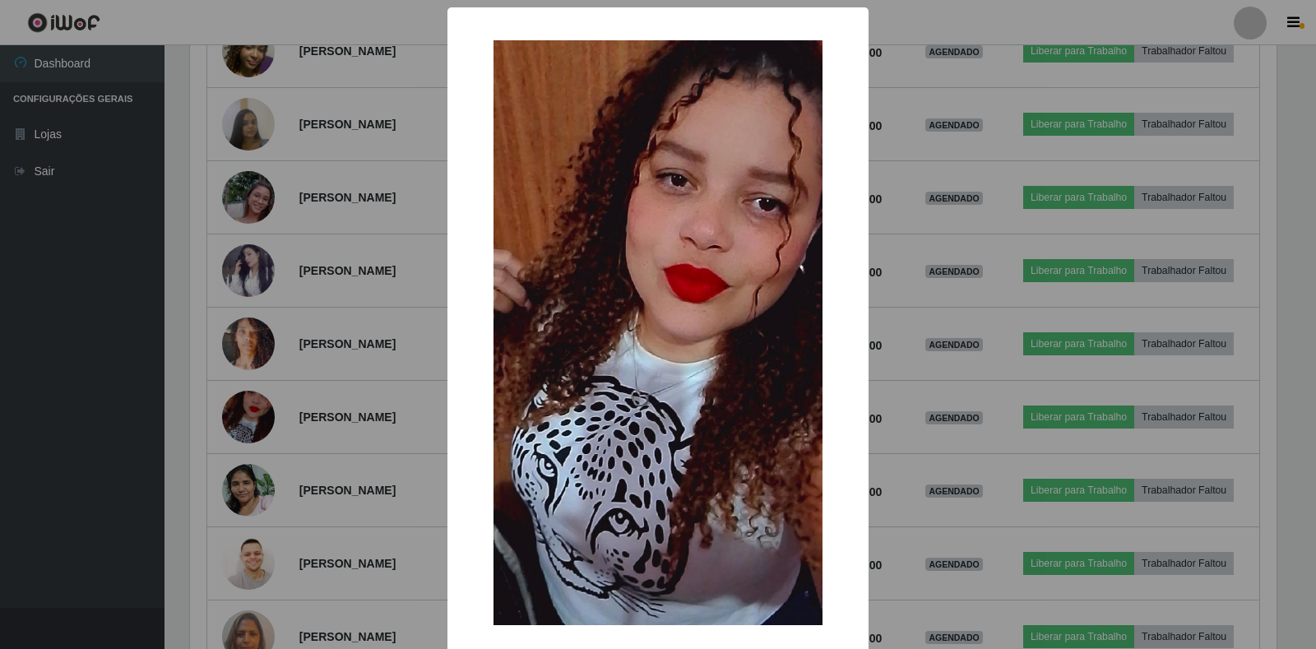
click at [325, 384] on div "× OK Cancel" at bounding box center [658, 324] width 1316 height 649
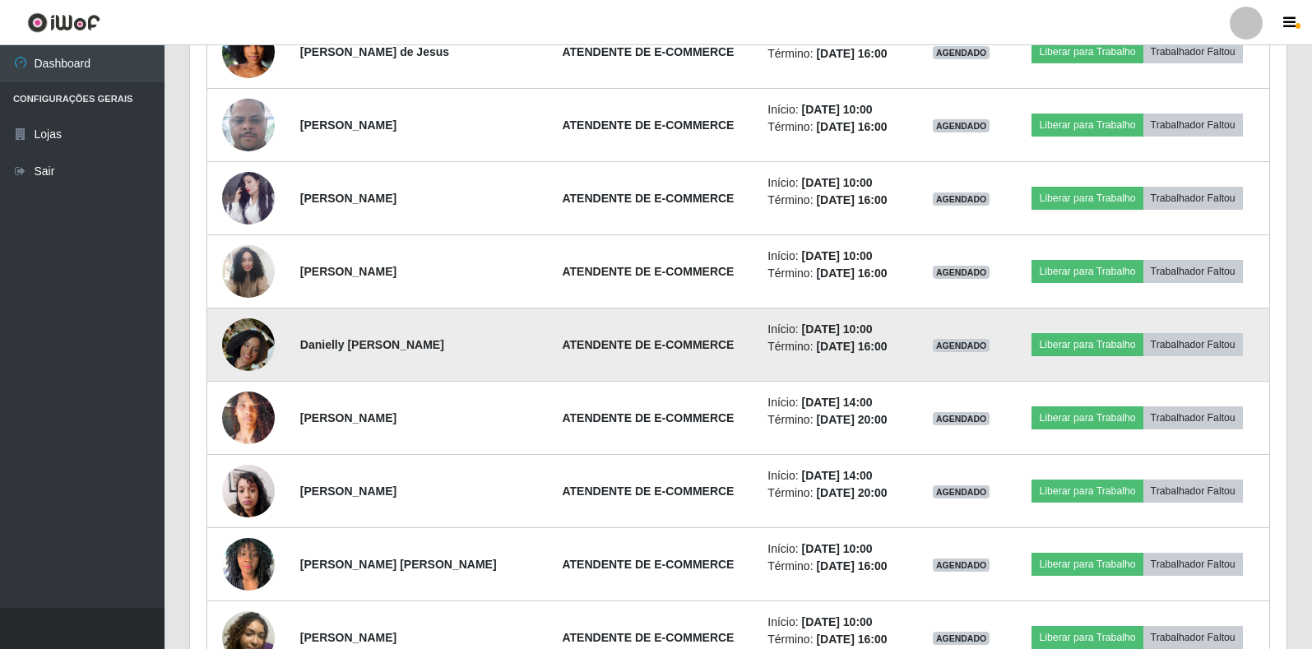
click at [250, 367] on img at bounding box center [248, 345] width 53 height 94
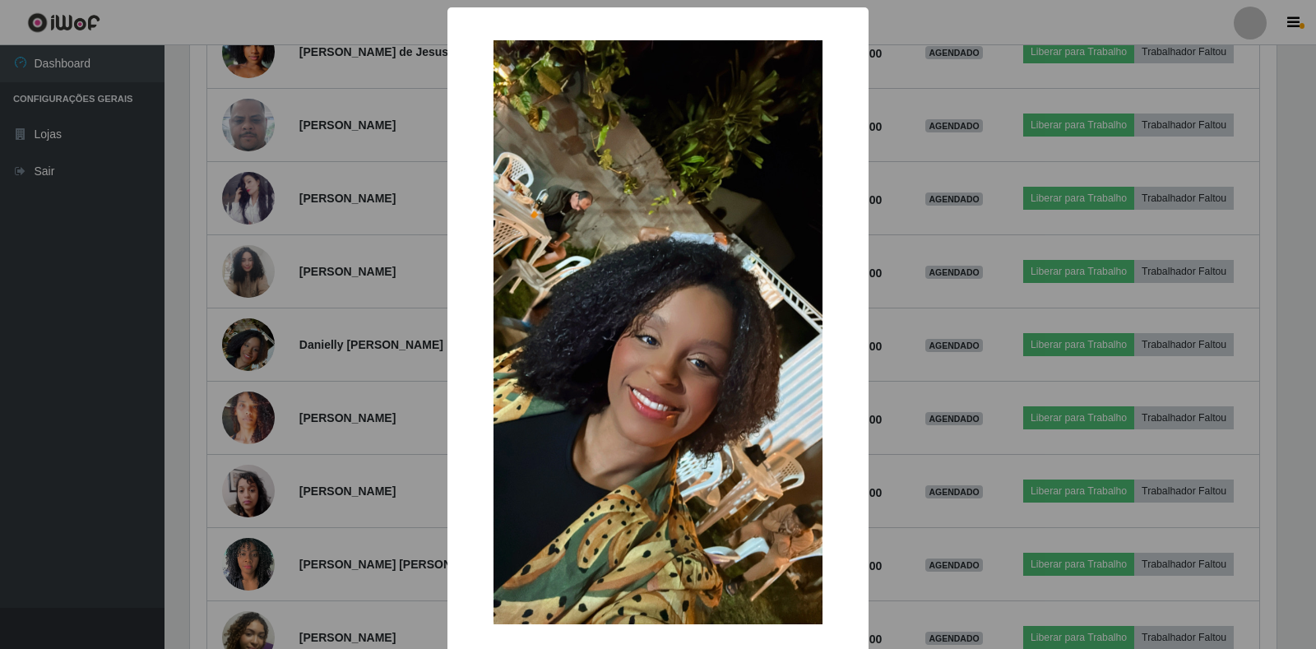
click at [402, 383] on div "× OK Cancel" at bounding box center [658, 324] width 1316 height 649
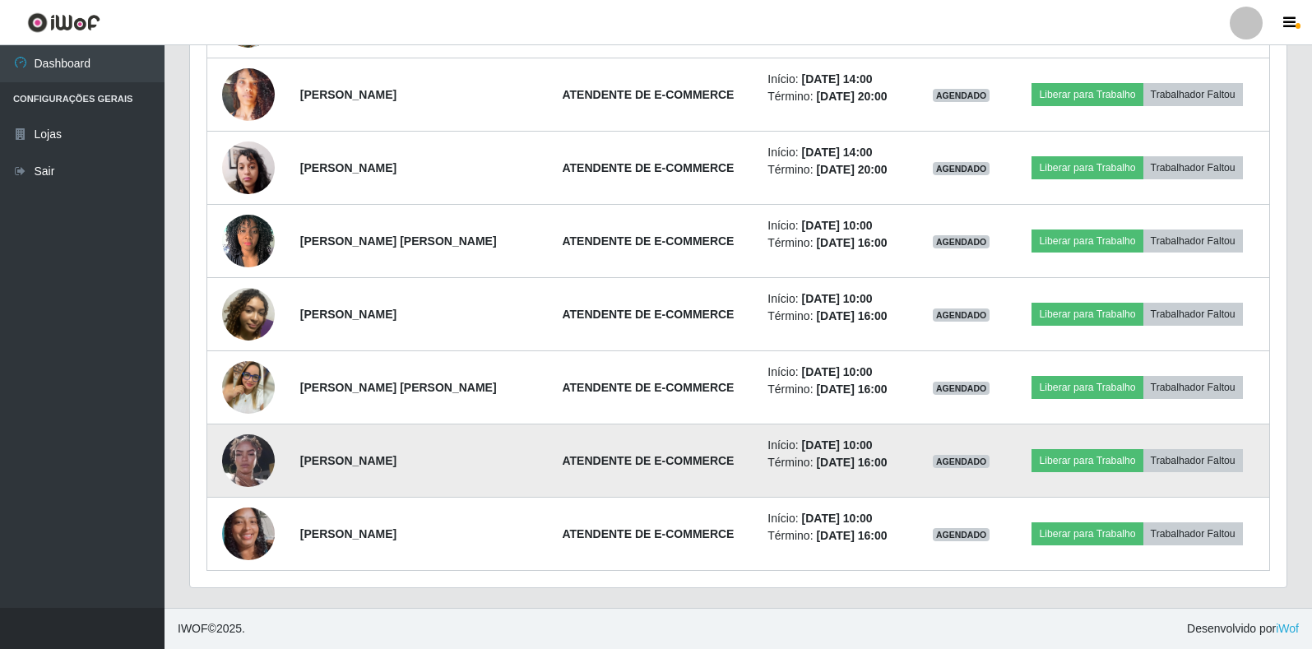
click at [258, 466] on img at bounding box center [248, 461] width 53 height 94
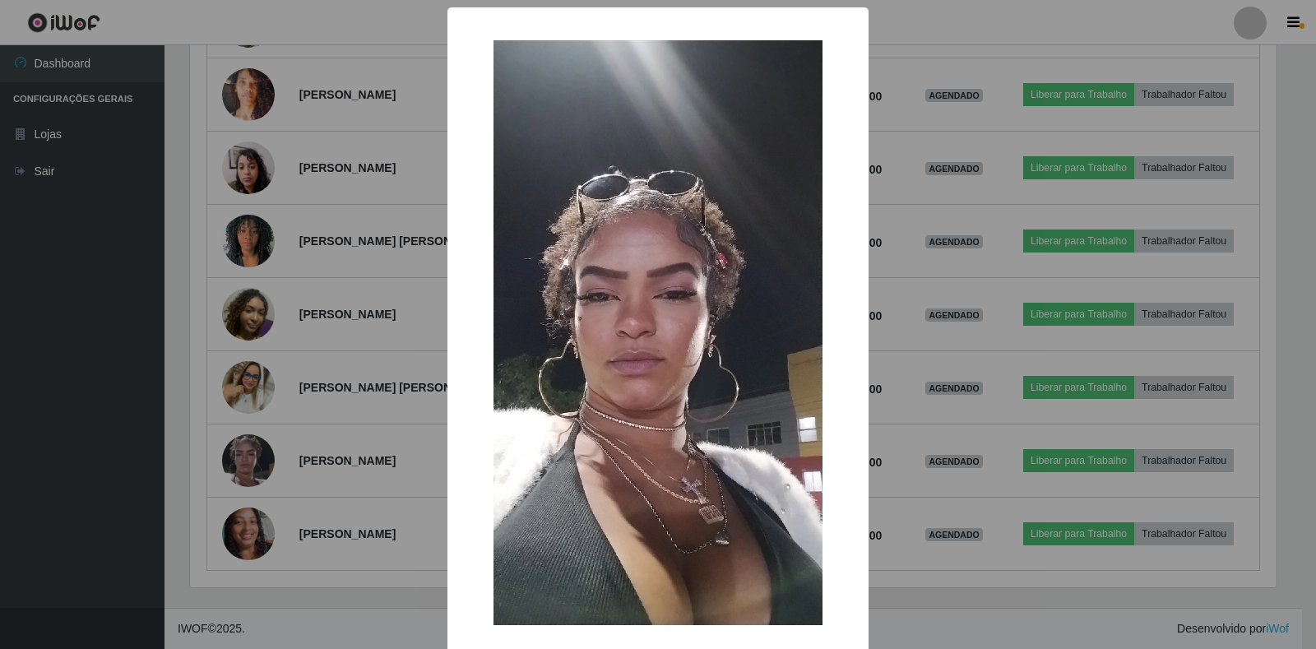
click at [404, 473] on div "× OK Cancel" at bounding box center [658, 324] width 1316 height 649
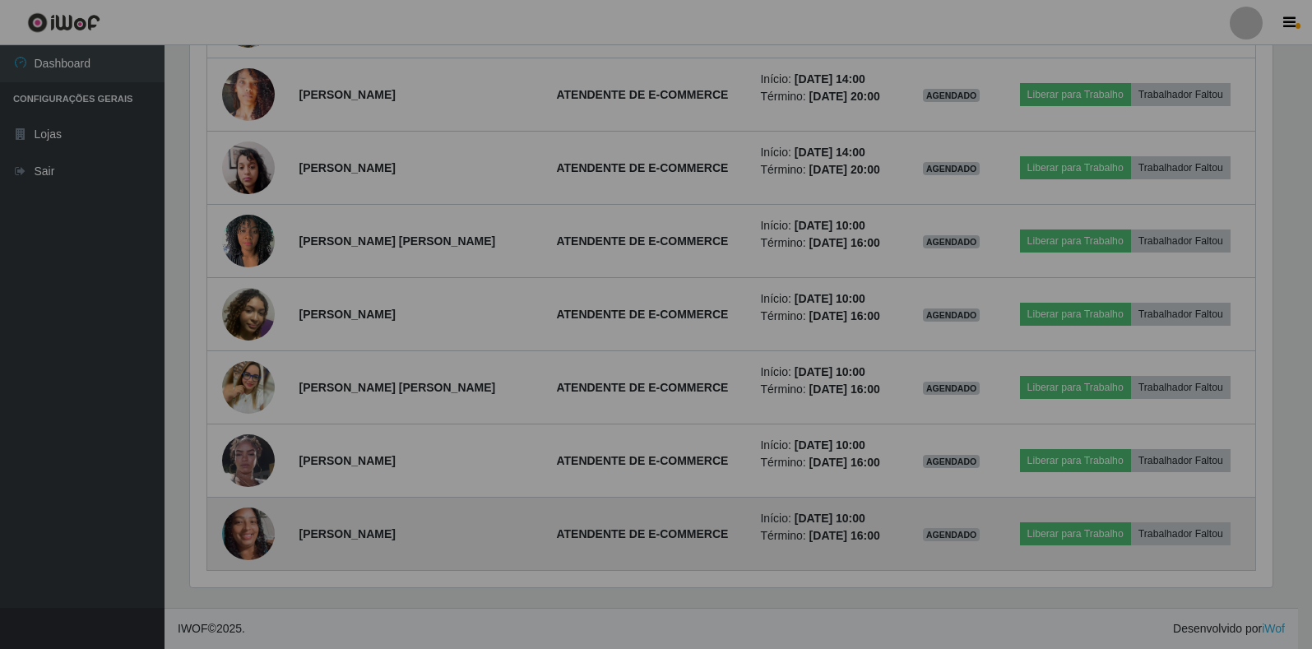
click at [239, 519] on img at bounding box center [248, 534] width 53 height 117
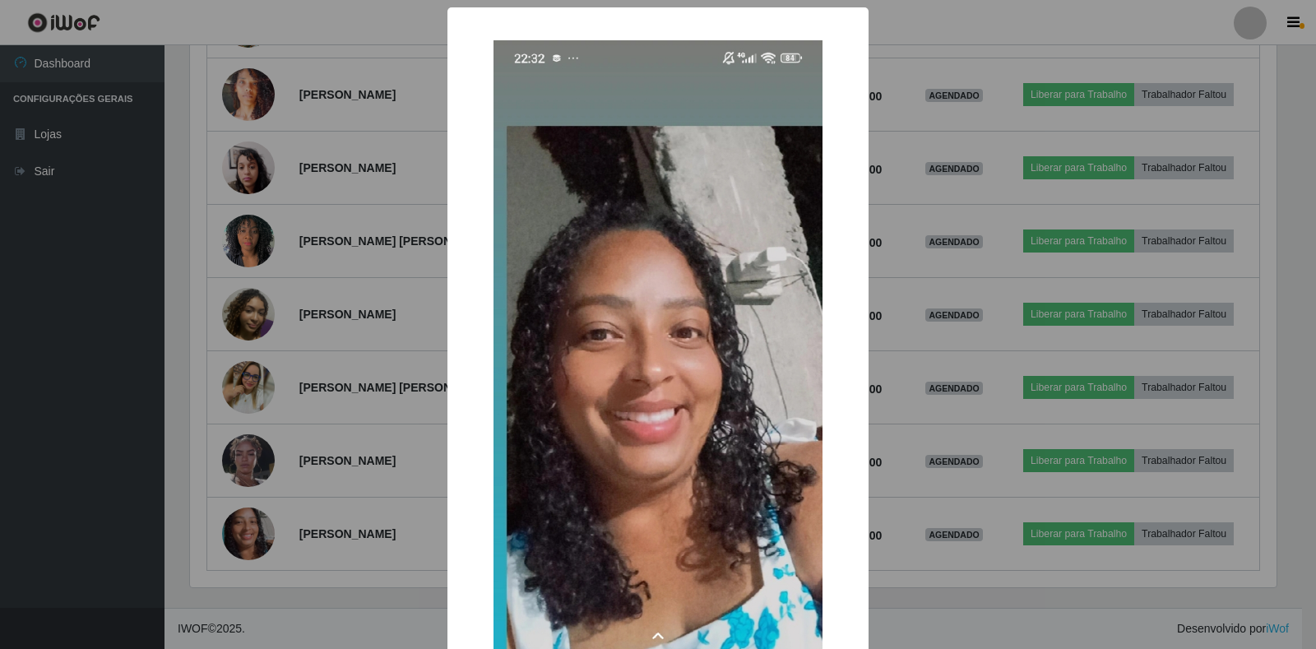
click at [392, 141] on div "× OK Cancel" at bounding box center [658, 324] width 1316 height 649
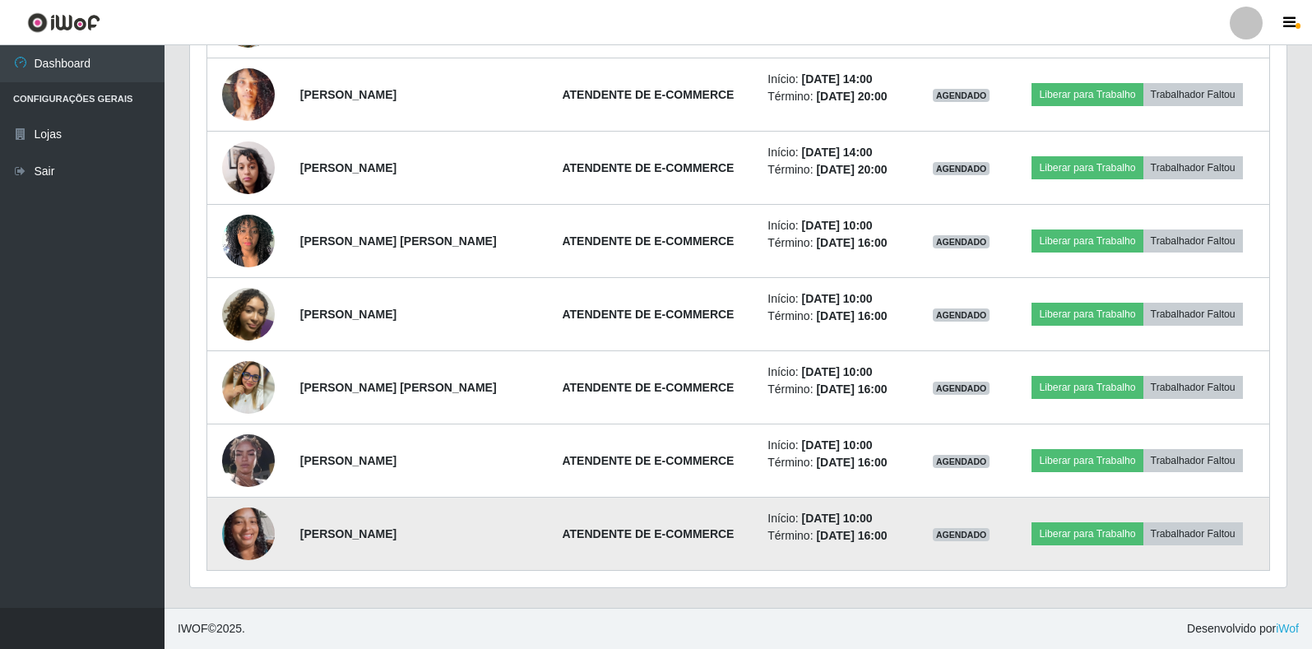
click at [231, 528] on img at bounding box center [248, 534] width 53 height 117
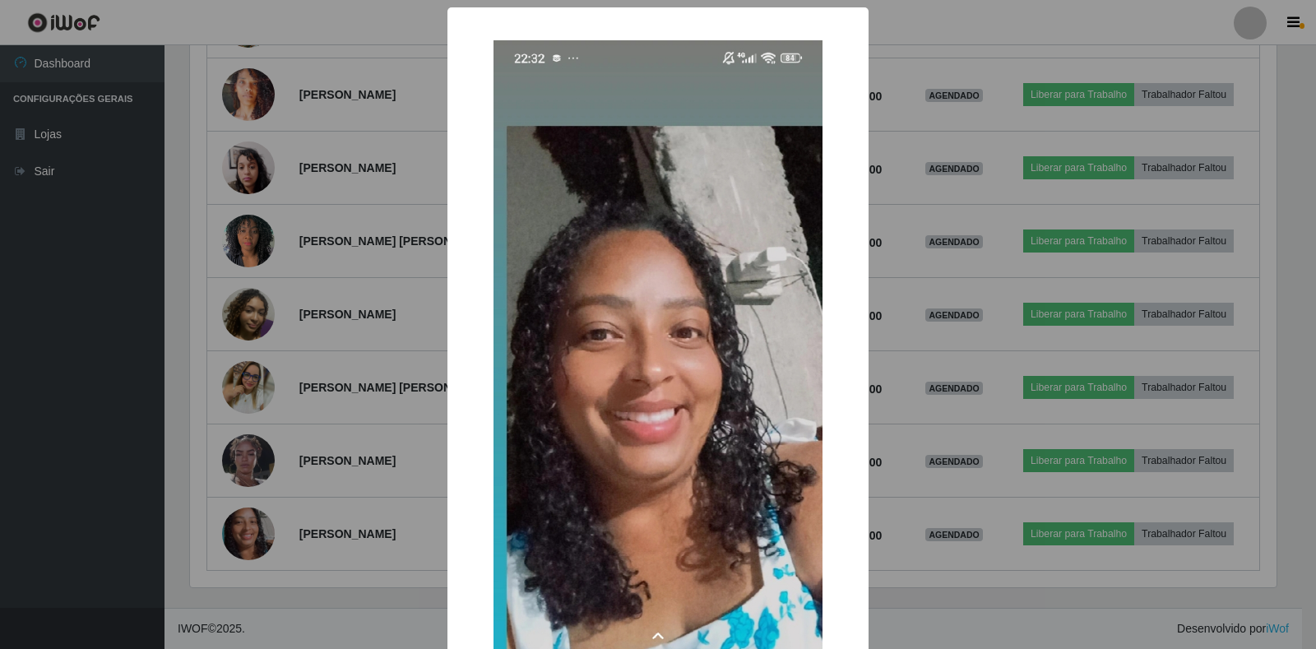
click at [337, 397] on div "× OK Cancel" at bounding box center [658, 324] width 1316 height 649
